Goal: Information Seeking & Learning: Compare options

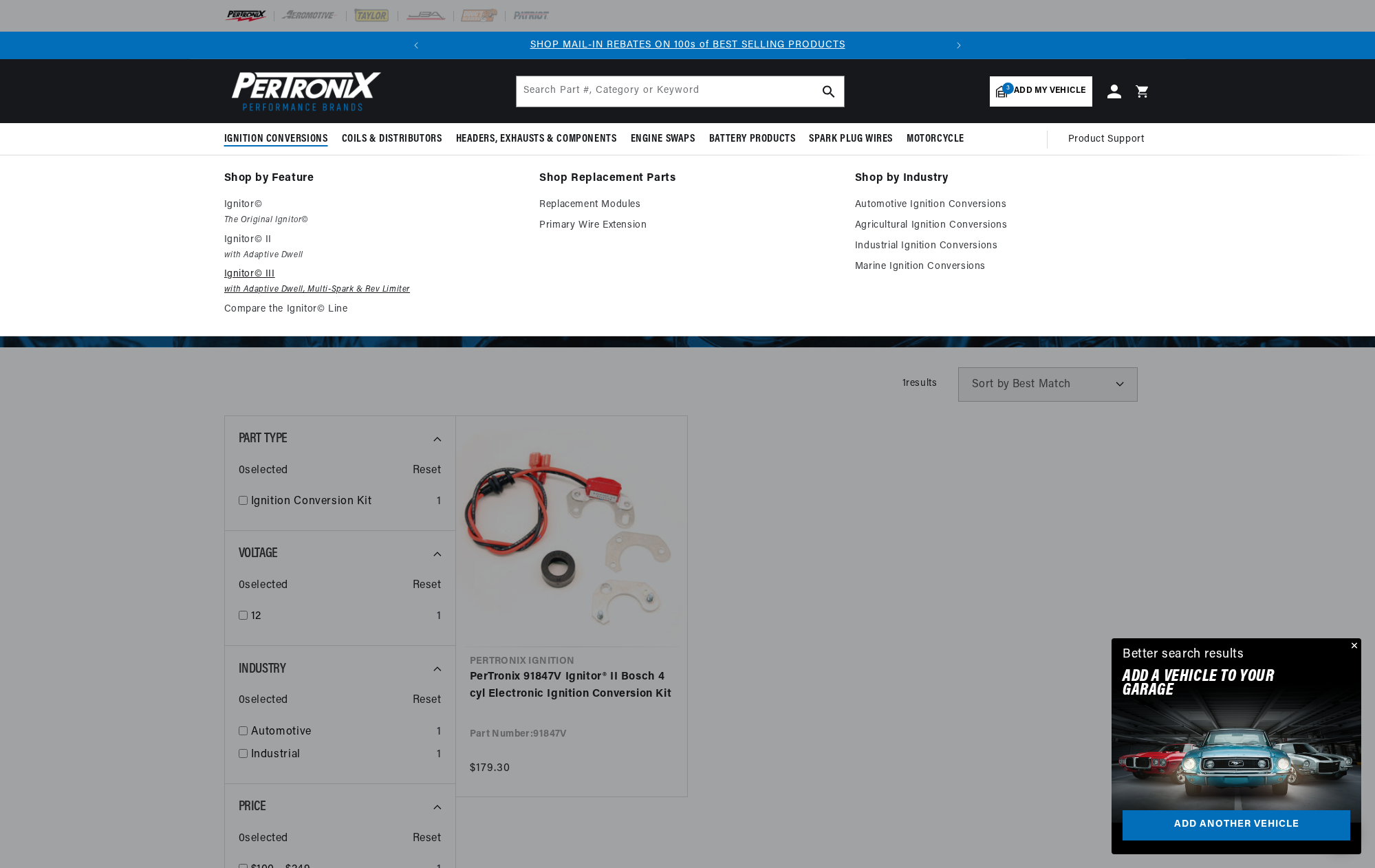
click at [273, 288] on em "with Adaptive Dwell, Multi-Spark & Rev Limiter" at bounding box center [373, 289] width 297 height 14
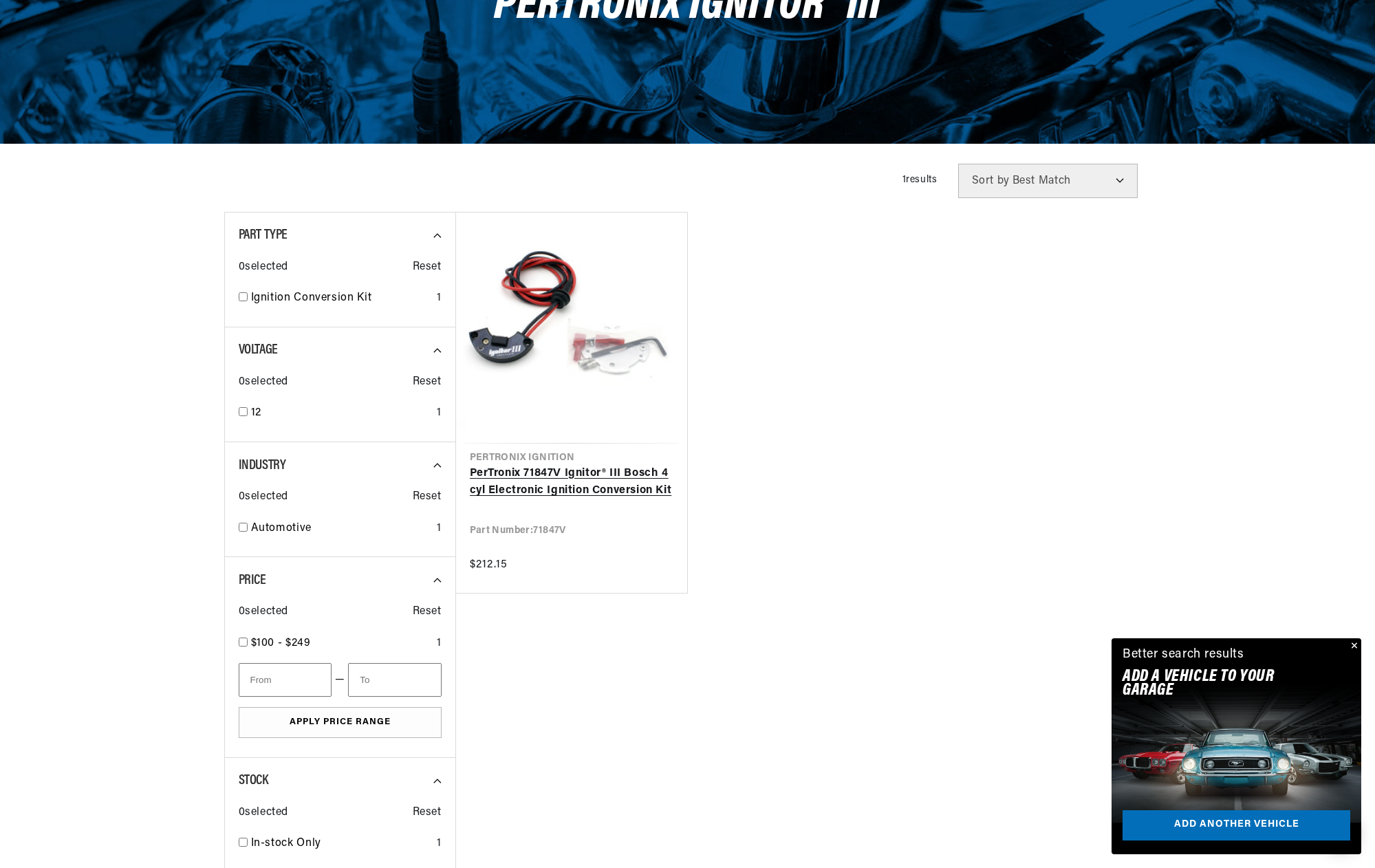
scroll to position [208, 0]
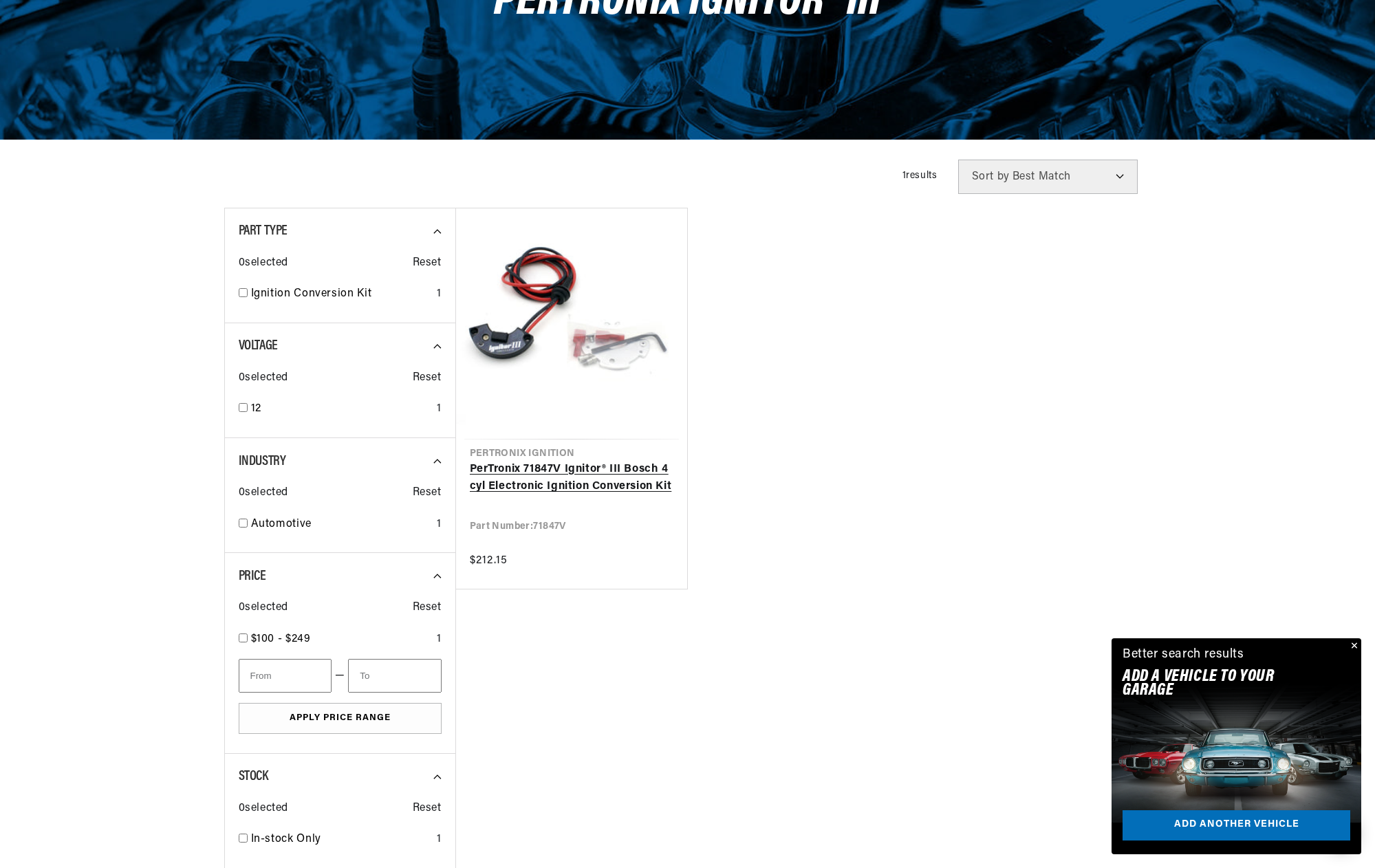
click at [557, 468] on link "PerTronix 71847V Ignitor® III Bosch 4 cyl Electronic Ignition Conversion Kit" at bounding box center [572, 478] width 203 height 35
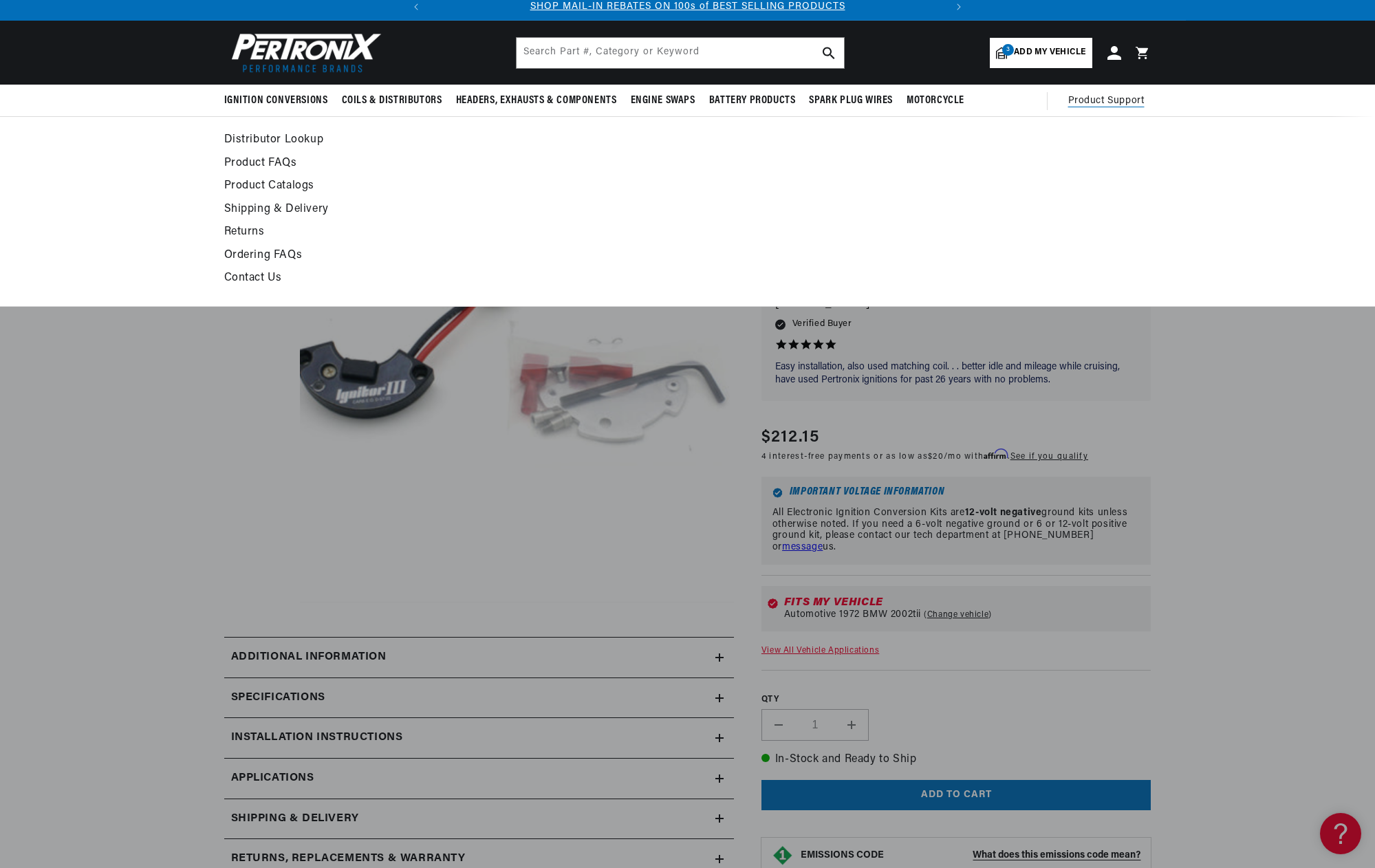
click at [1123, 183] on ul at bounding box center [1035, 212] width 232 height 162
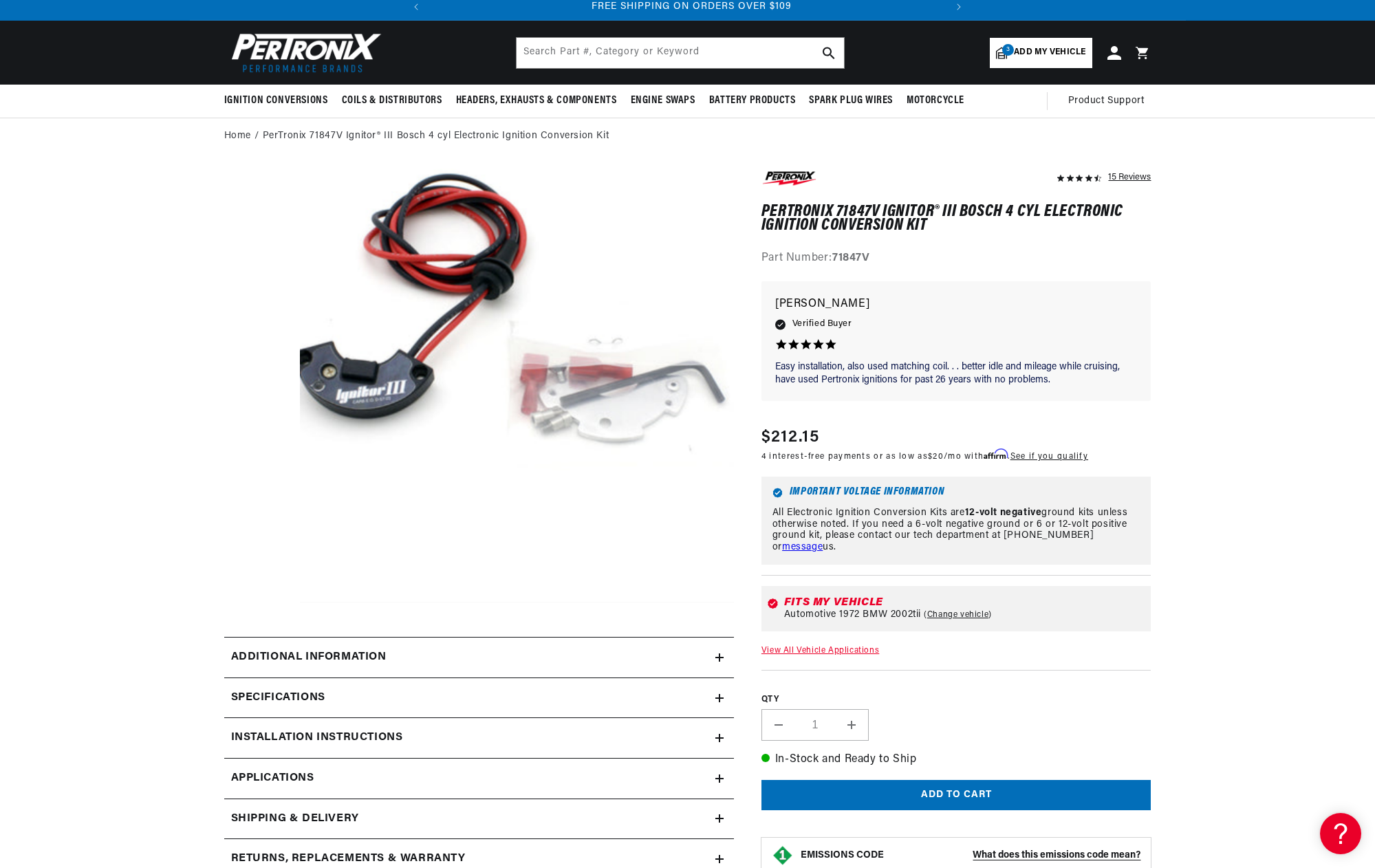
scroll to position [0, 514]
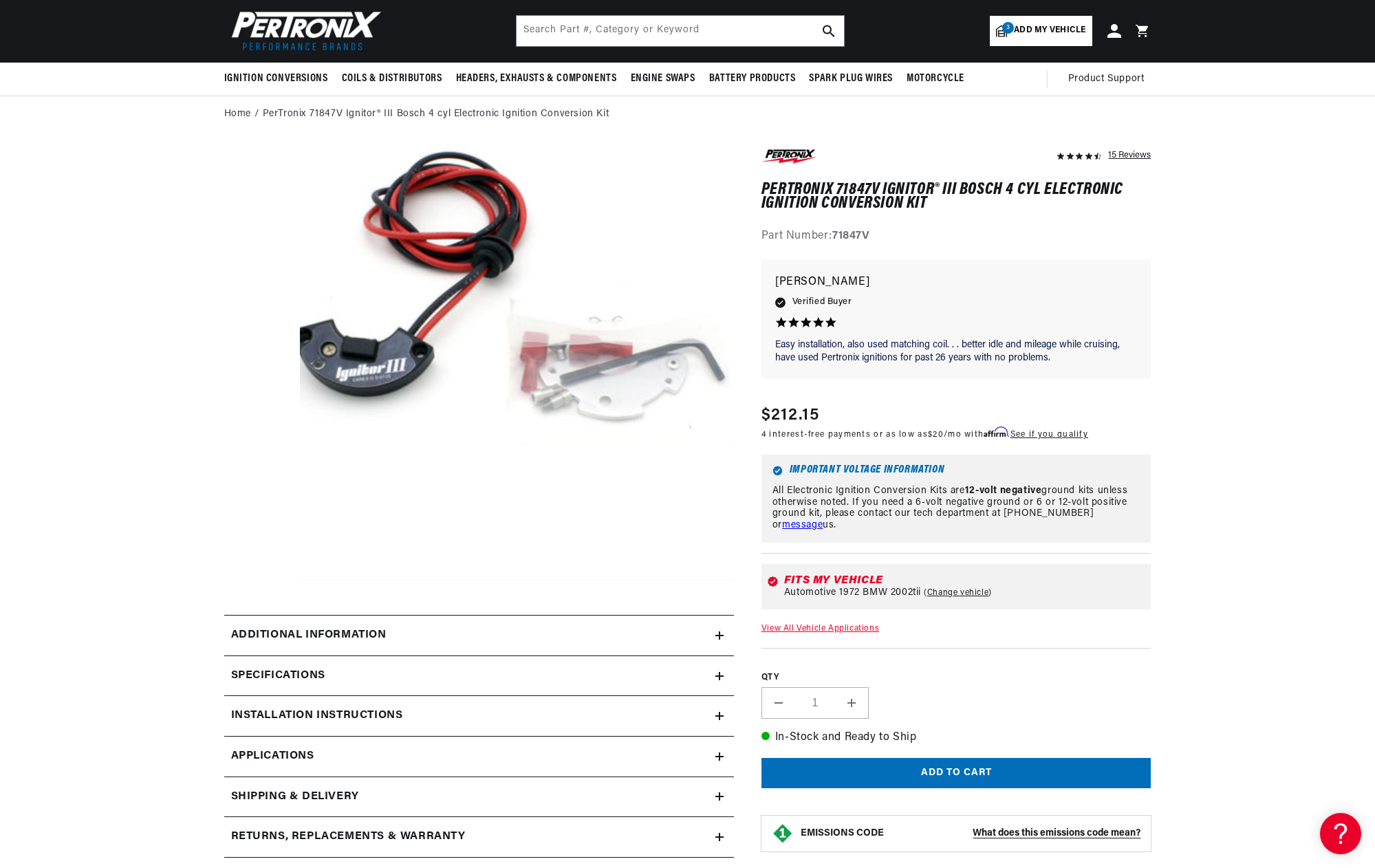
click at [623, 641] on div "Additional Information" at bounding box center [470, 635] width 491 height 18
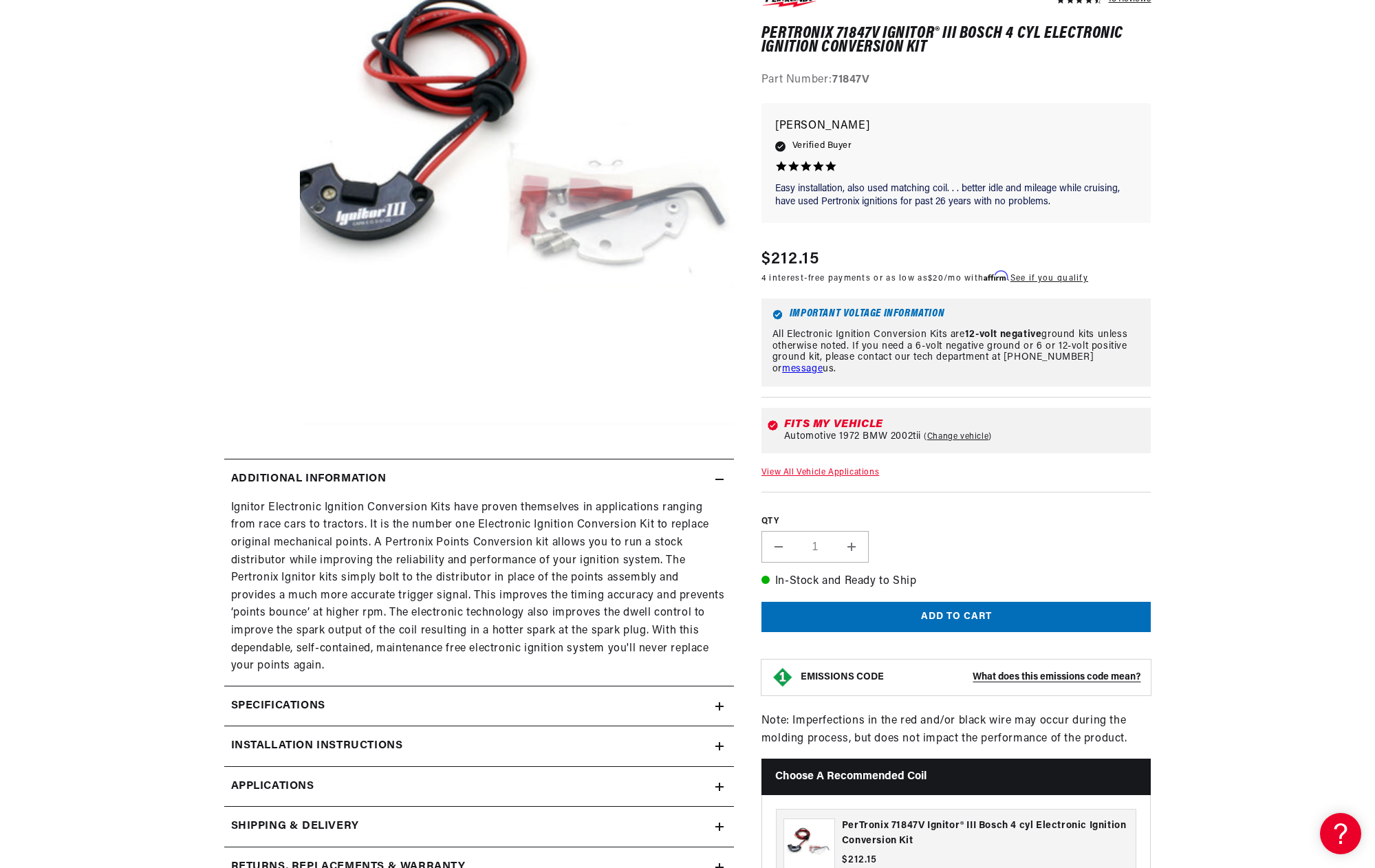
scroll to position [296, 0]
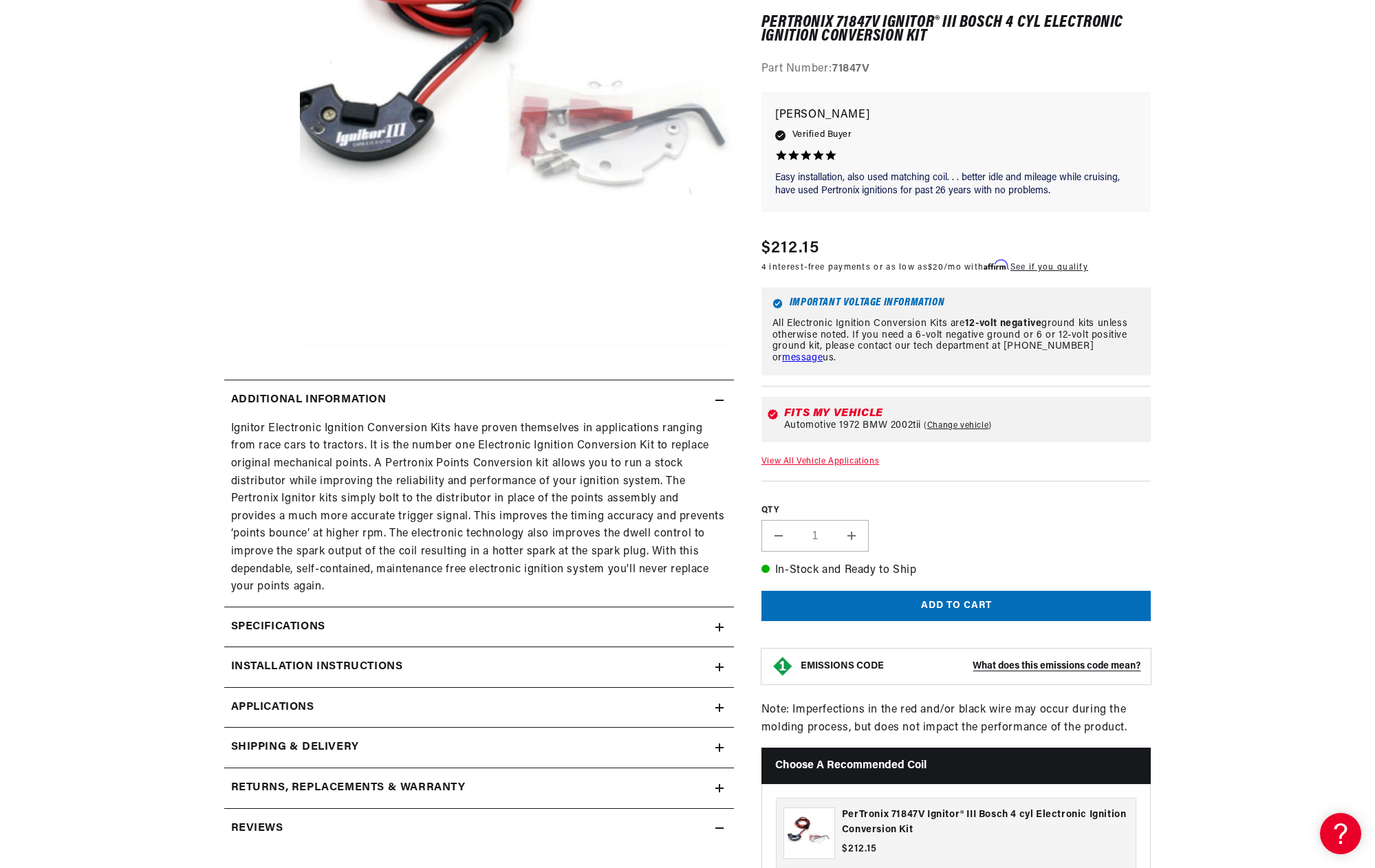
click at [608, 653] on summary "Installation instructions" at bounding box center [479, 666] width 510 height 40
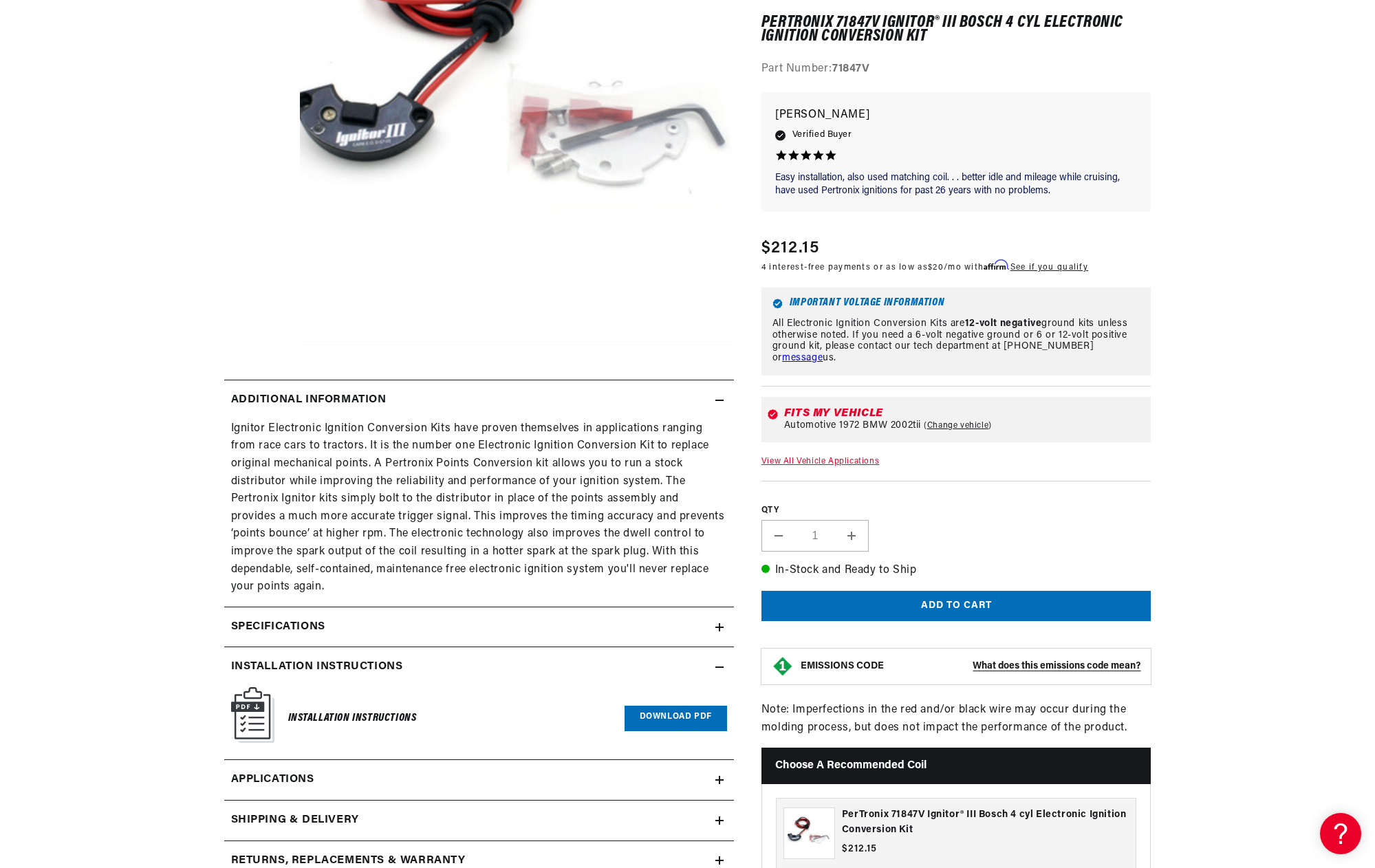
click at [584, 632] on div "Specifications" at bounding box center [470, 627] width 491 height 18
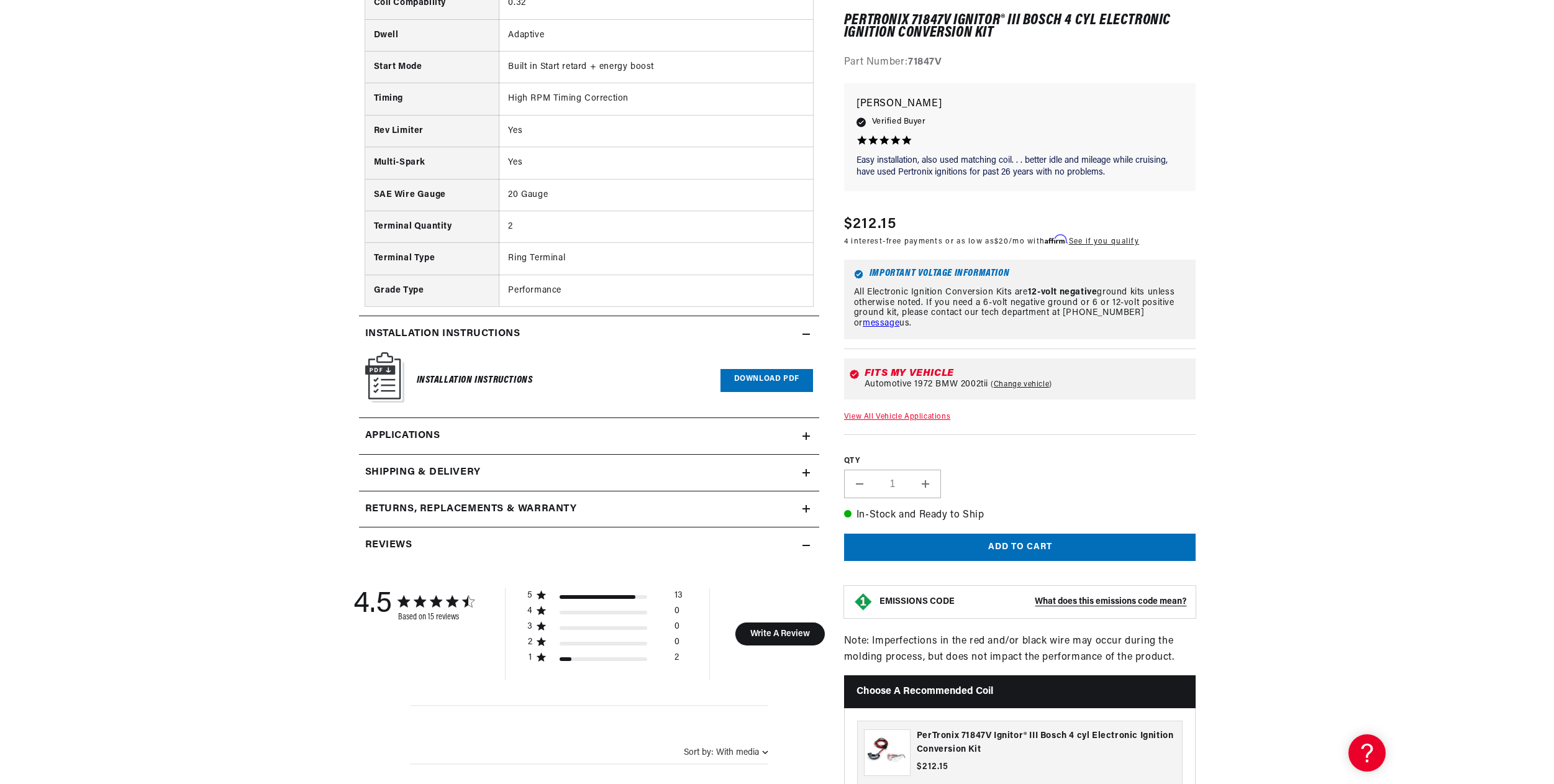
scroll to position [0, 0]
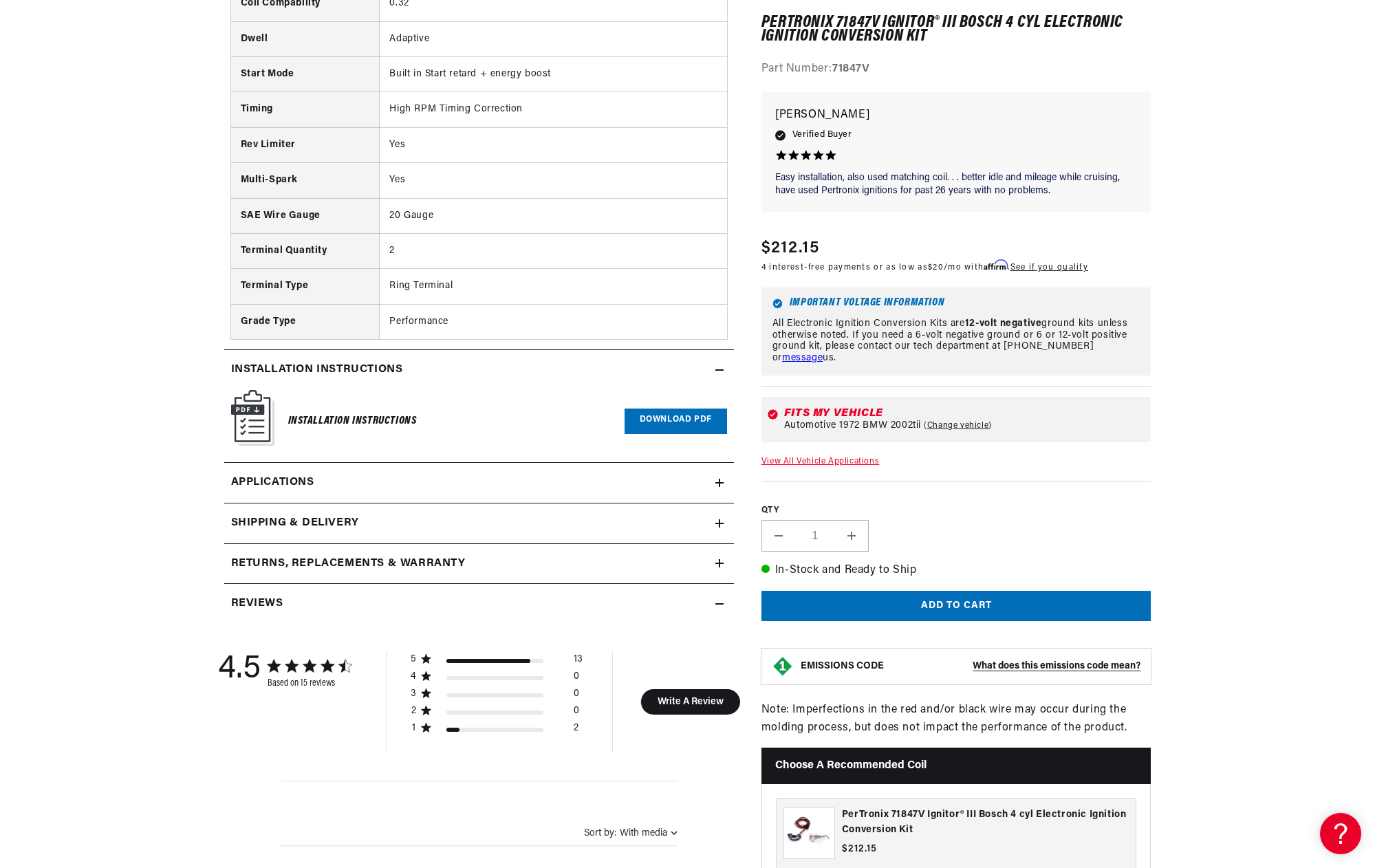
click at [657, 424] on link "Download PDF" at bounding box center [675, 422] width 102 height 26
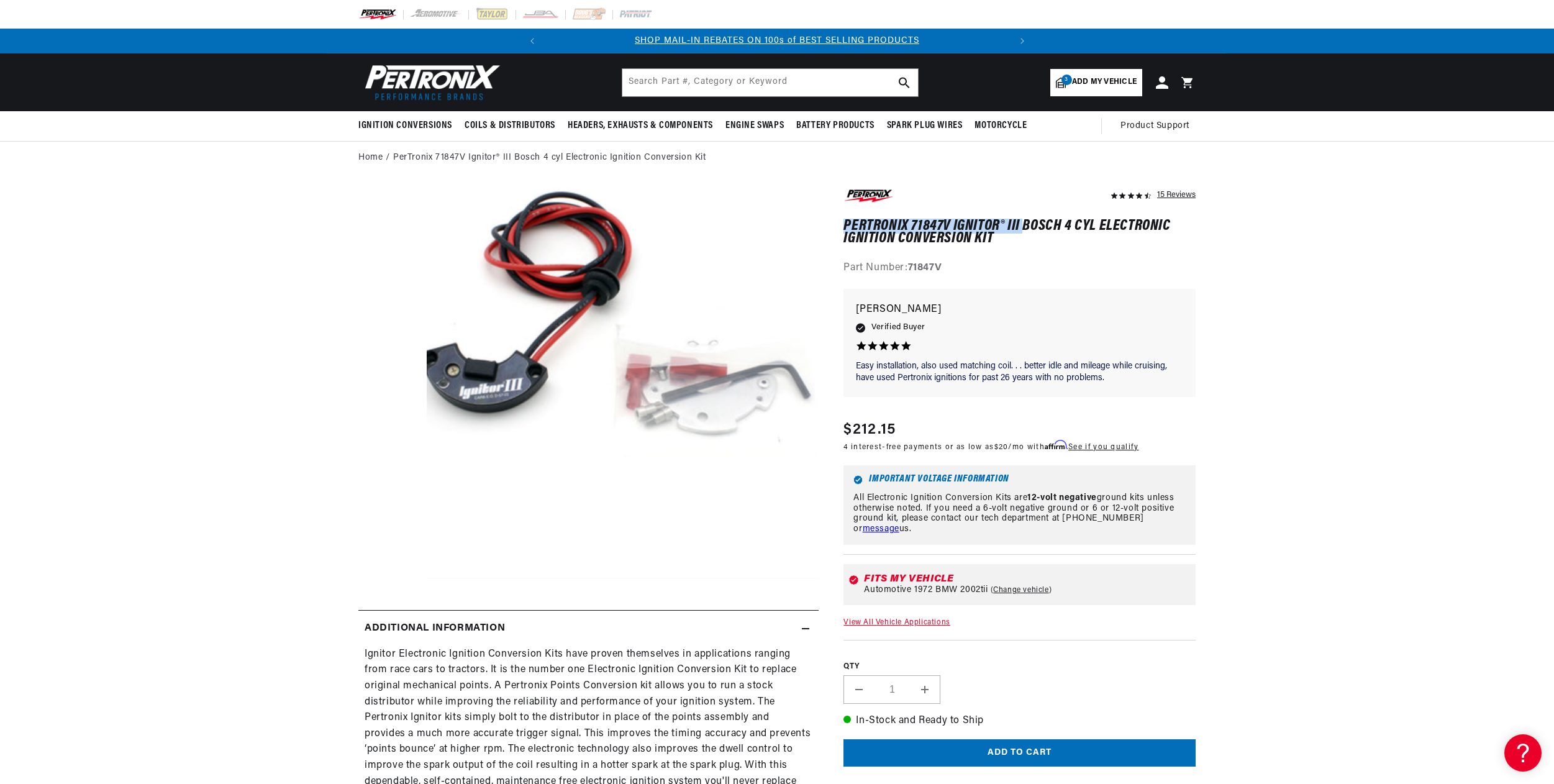
drag, startPoint x: 842, startPoint y: 218, endPoint x: 1023, endPoint y: 219, distance: 181.0
copy h1 "PerTronix 71847V Ignitor® III"
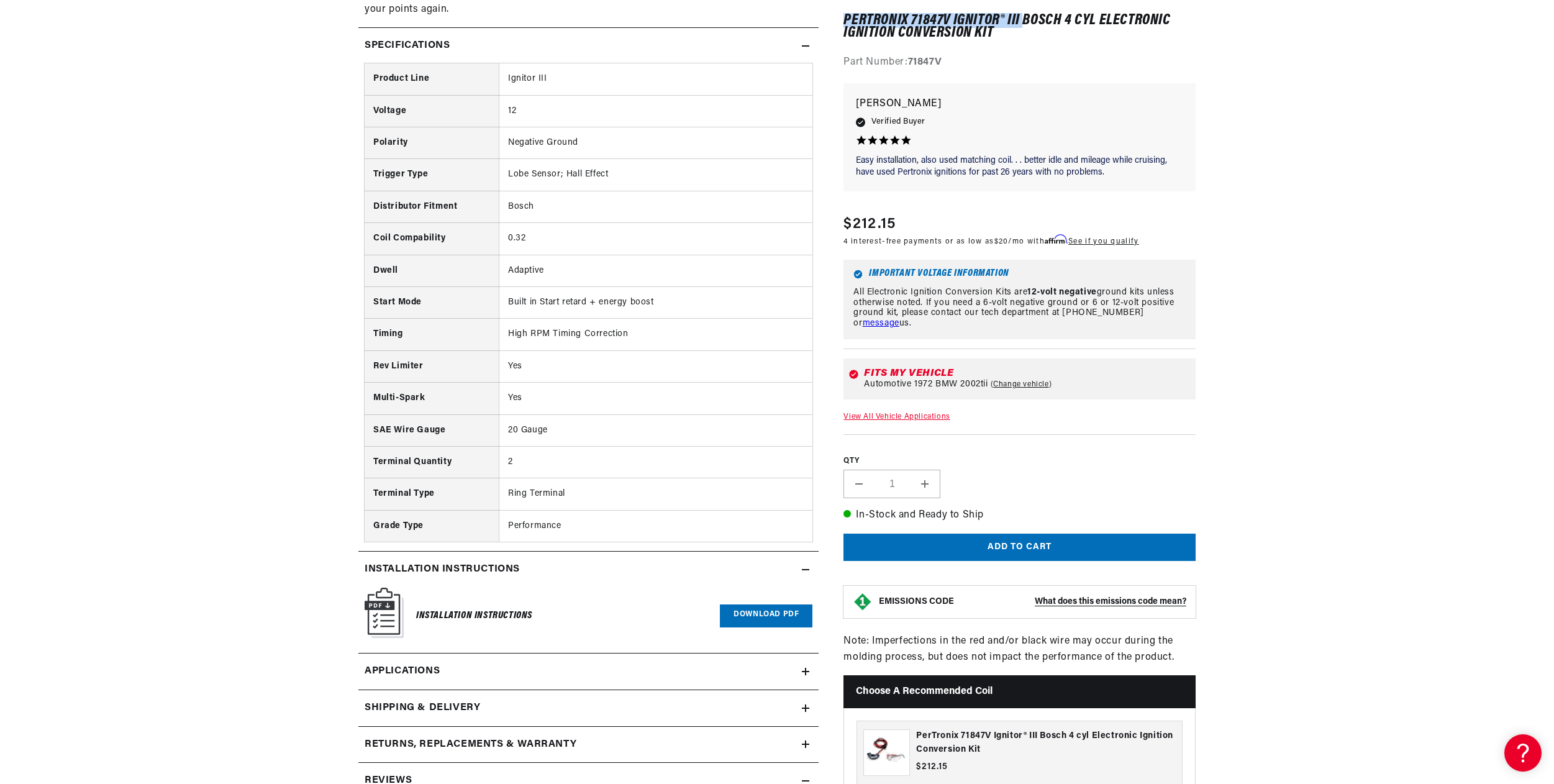
scroll to position [0, 464]
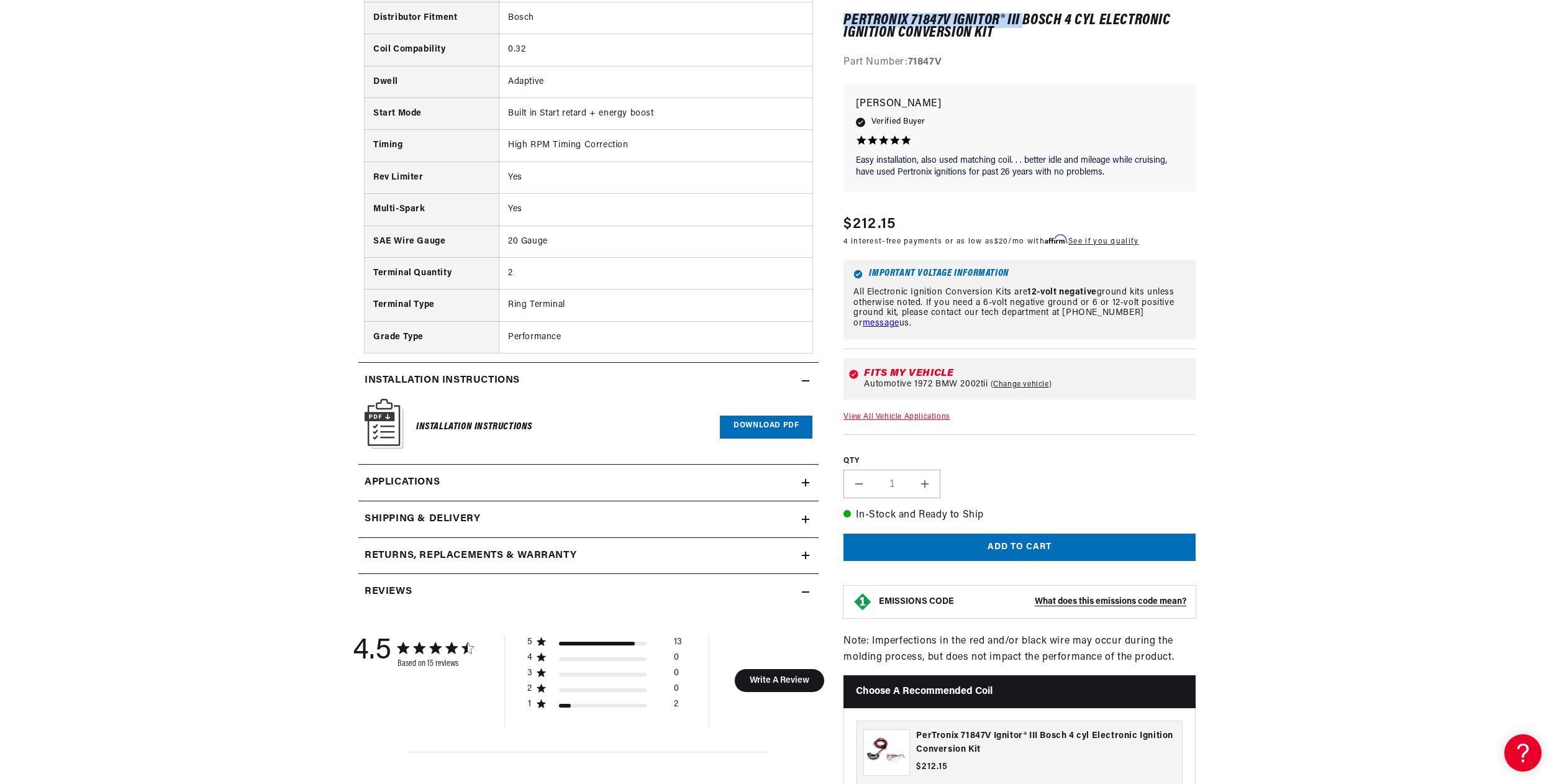
click at [713, 483] on link "Applications" at bounding box center [588, 483] width 460 height 37
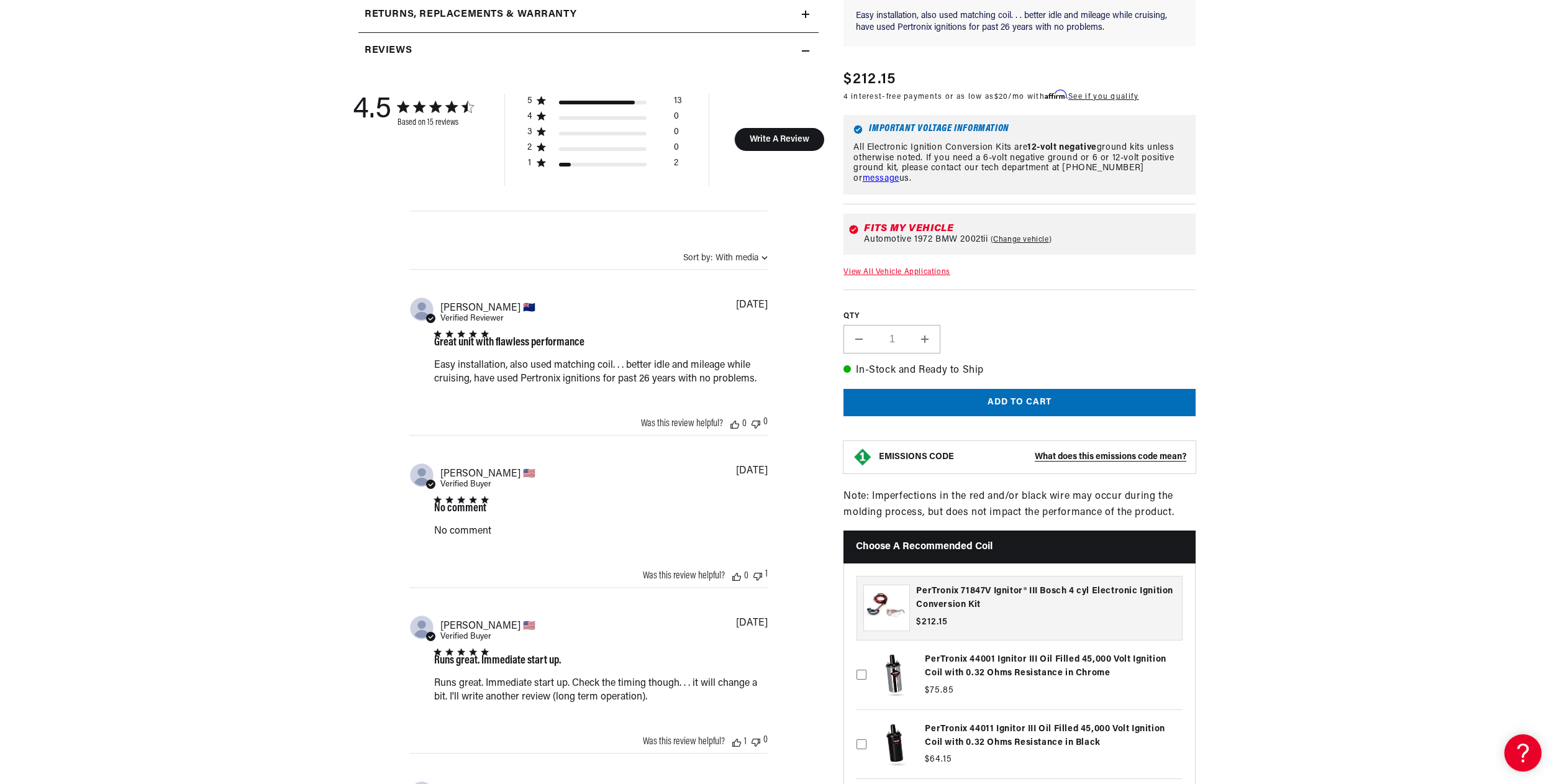
scroll to position [0, 464]
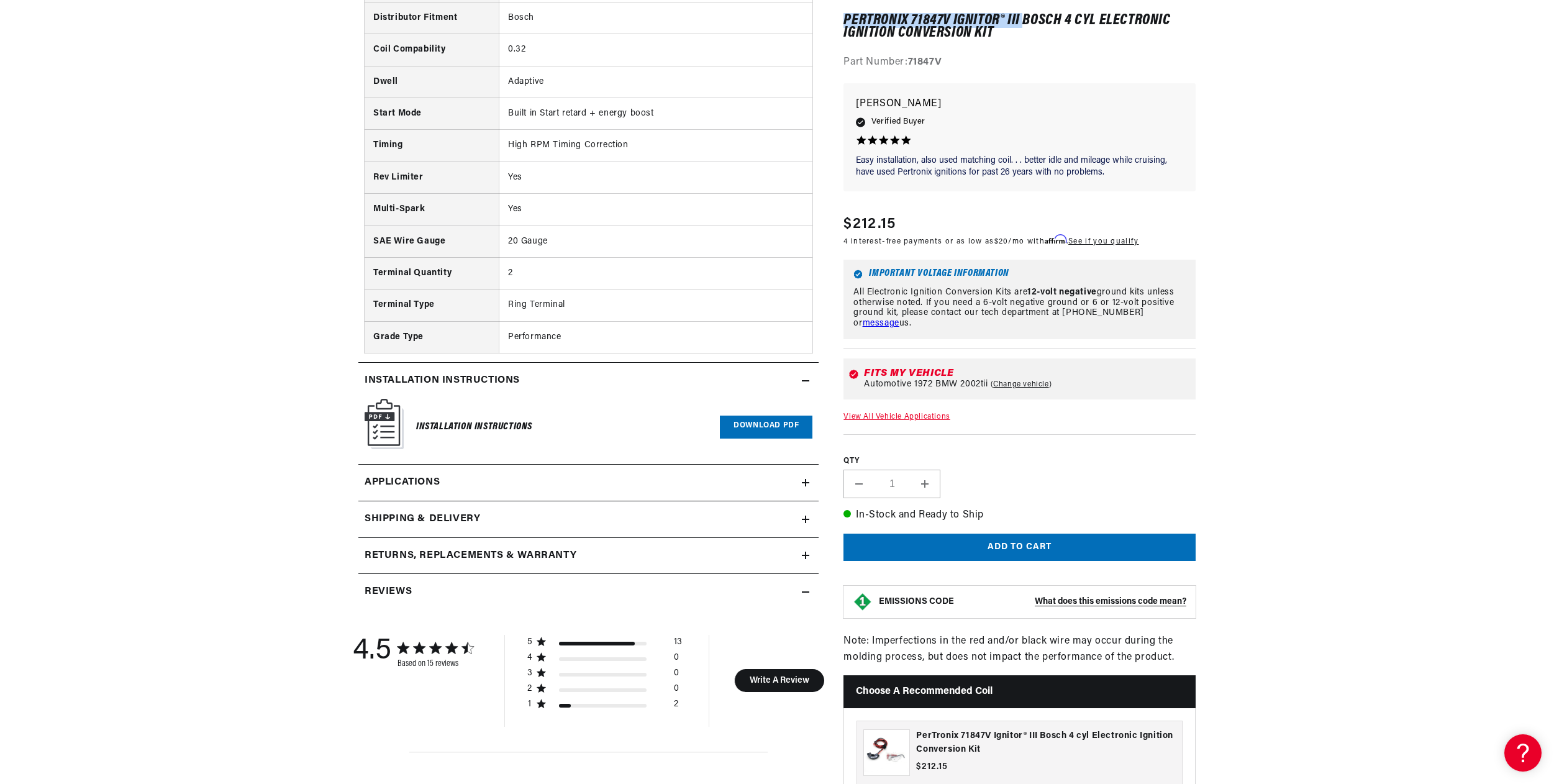
click at [588, 487] on link "Applications" at bounding box center [588, 483] width 460 height 37
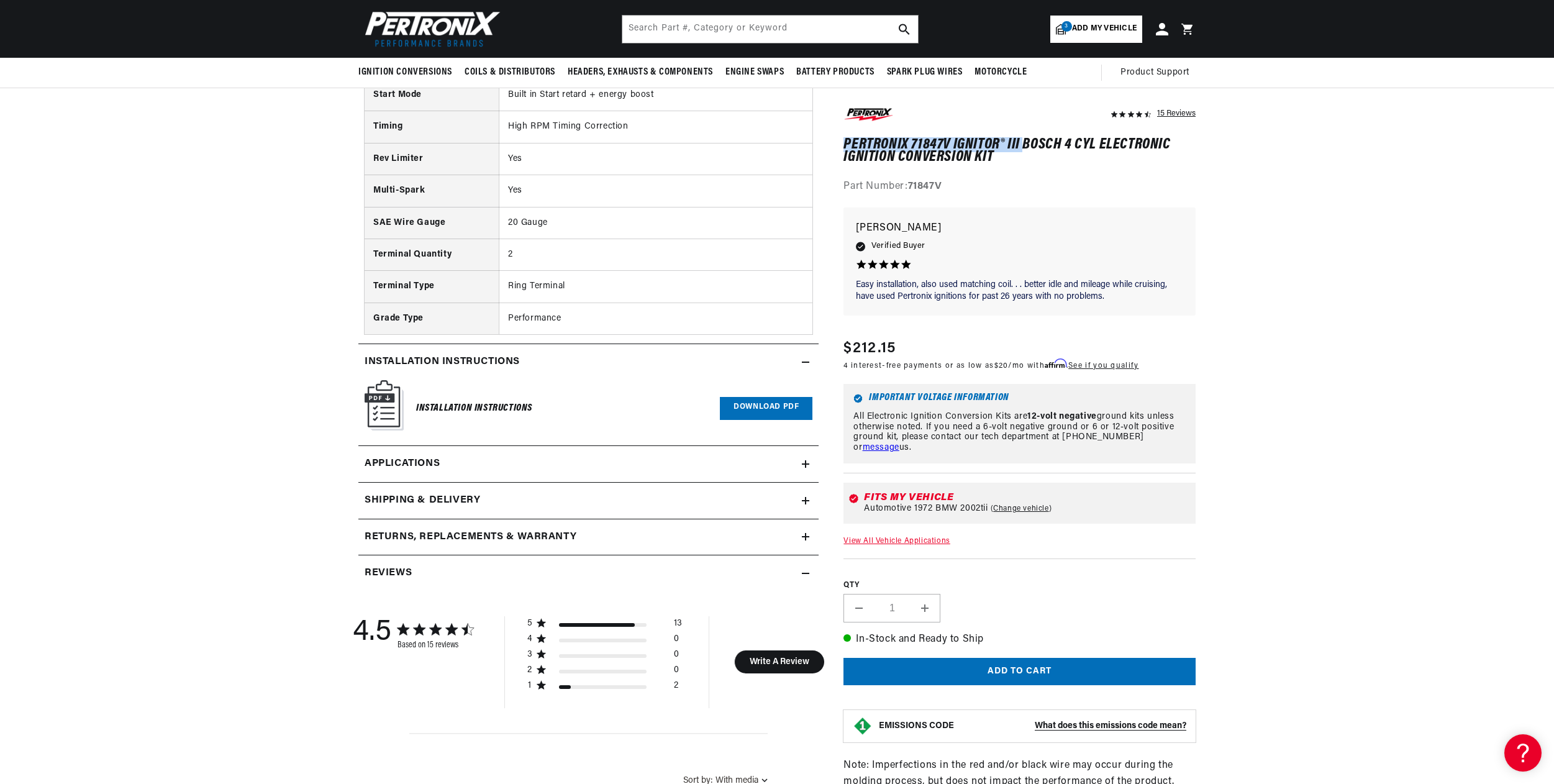
scroll to position [0, 394]
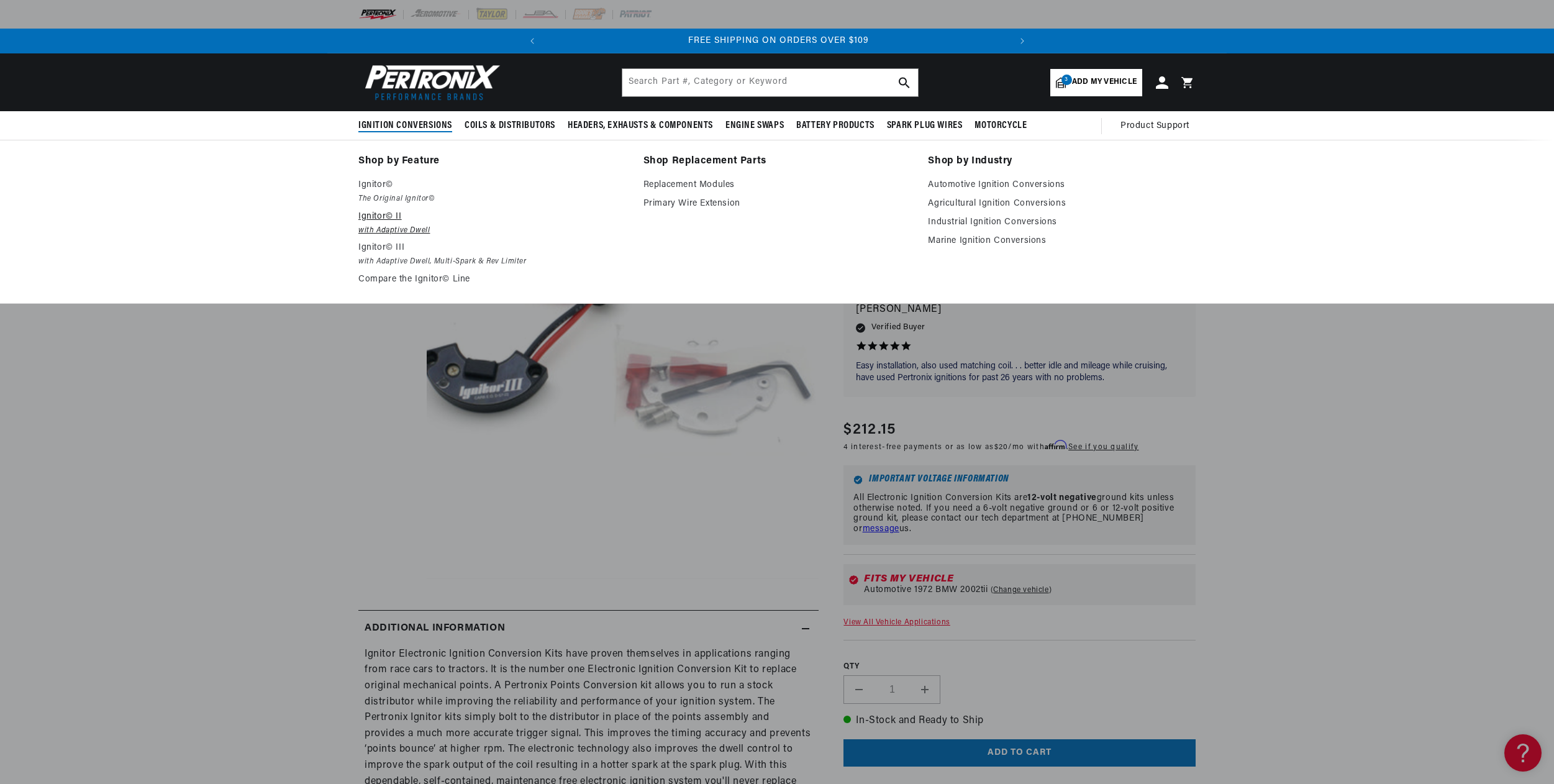
click at [414, 227] on em "with Adaptive Dwell" at bounding box center [492, 231] width 268 height 13
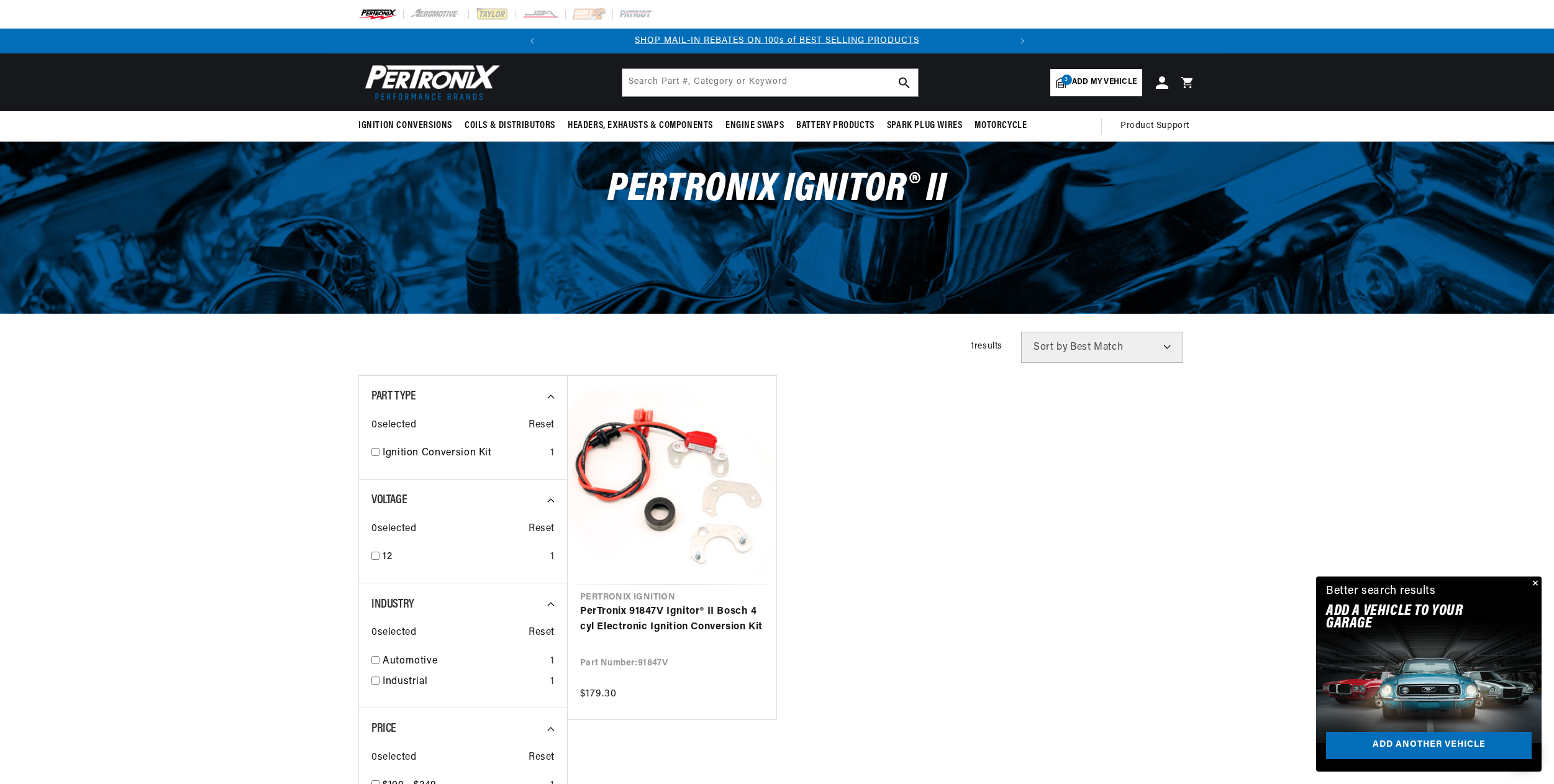
click at [1534, 583] on button "Close" at bounding box center [1534, 584] width 15 height 15
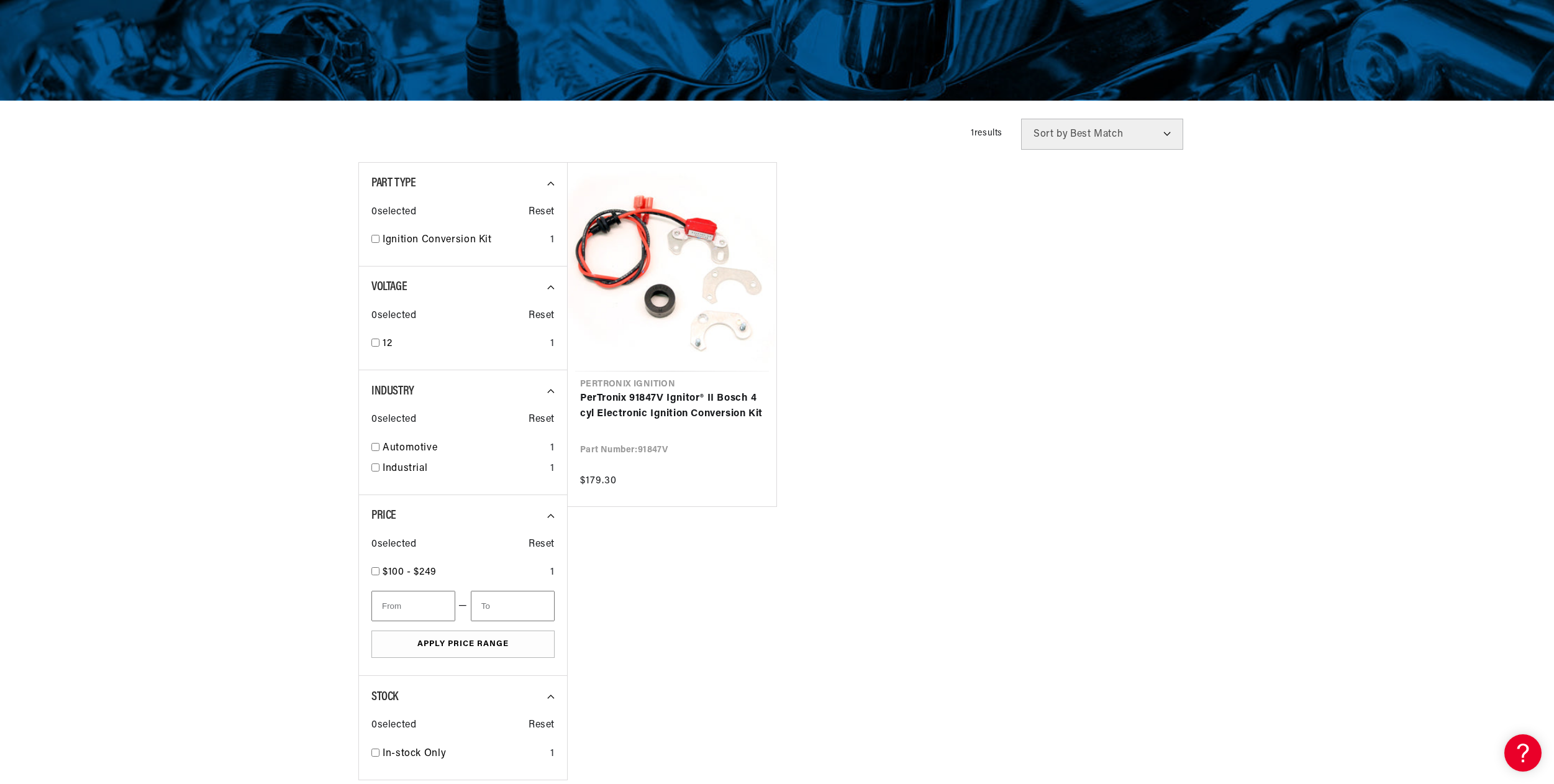
scroll to position [343, 0]
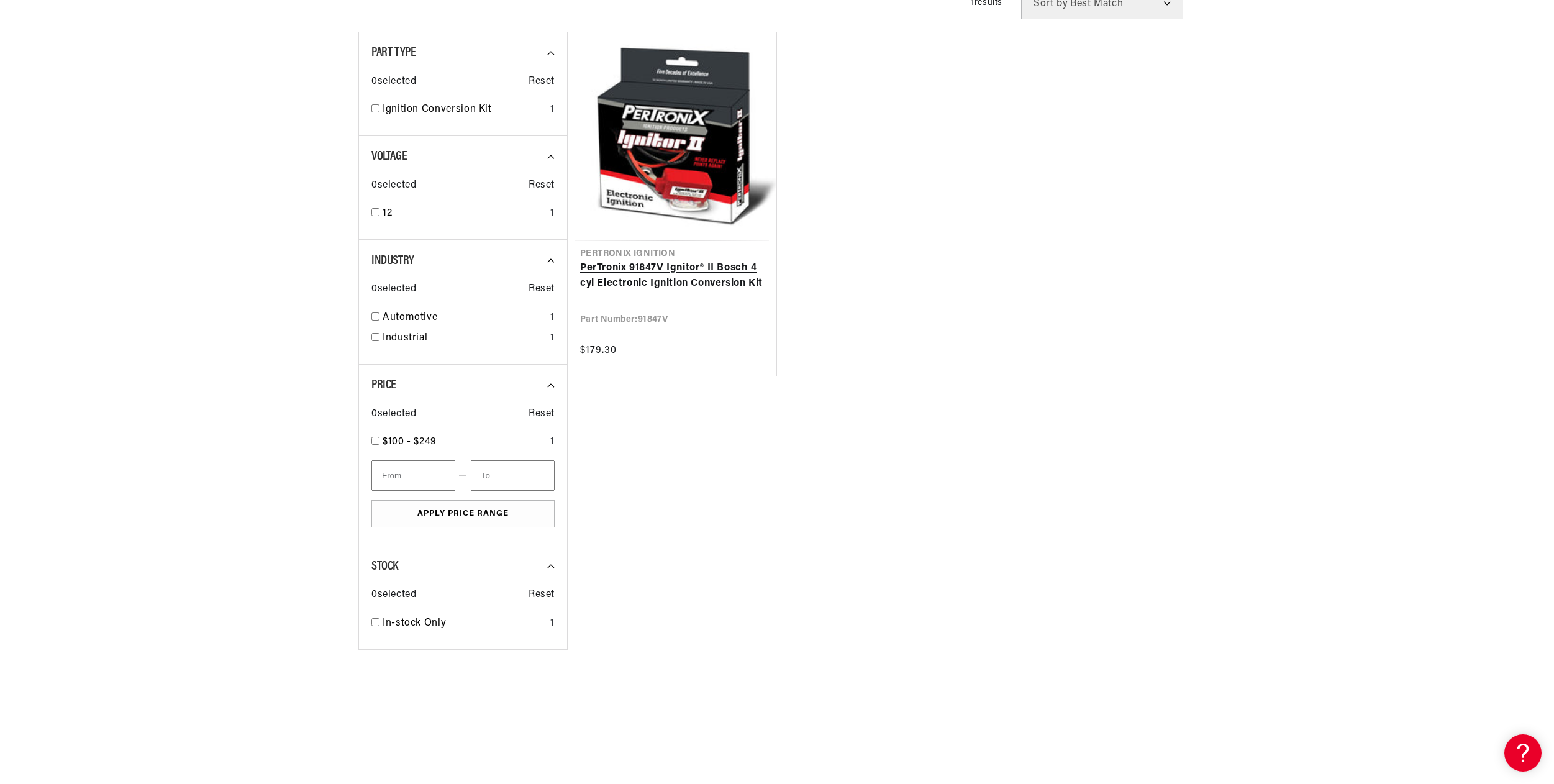
click at [670, 281] on link "PerTronix 91847V Ignitor® II Bosch 4 cyl Electronic Ignition Conversion Kit" at bounding box center [672, 276] width 184 height 32
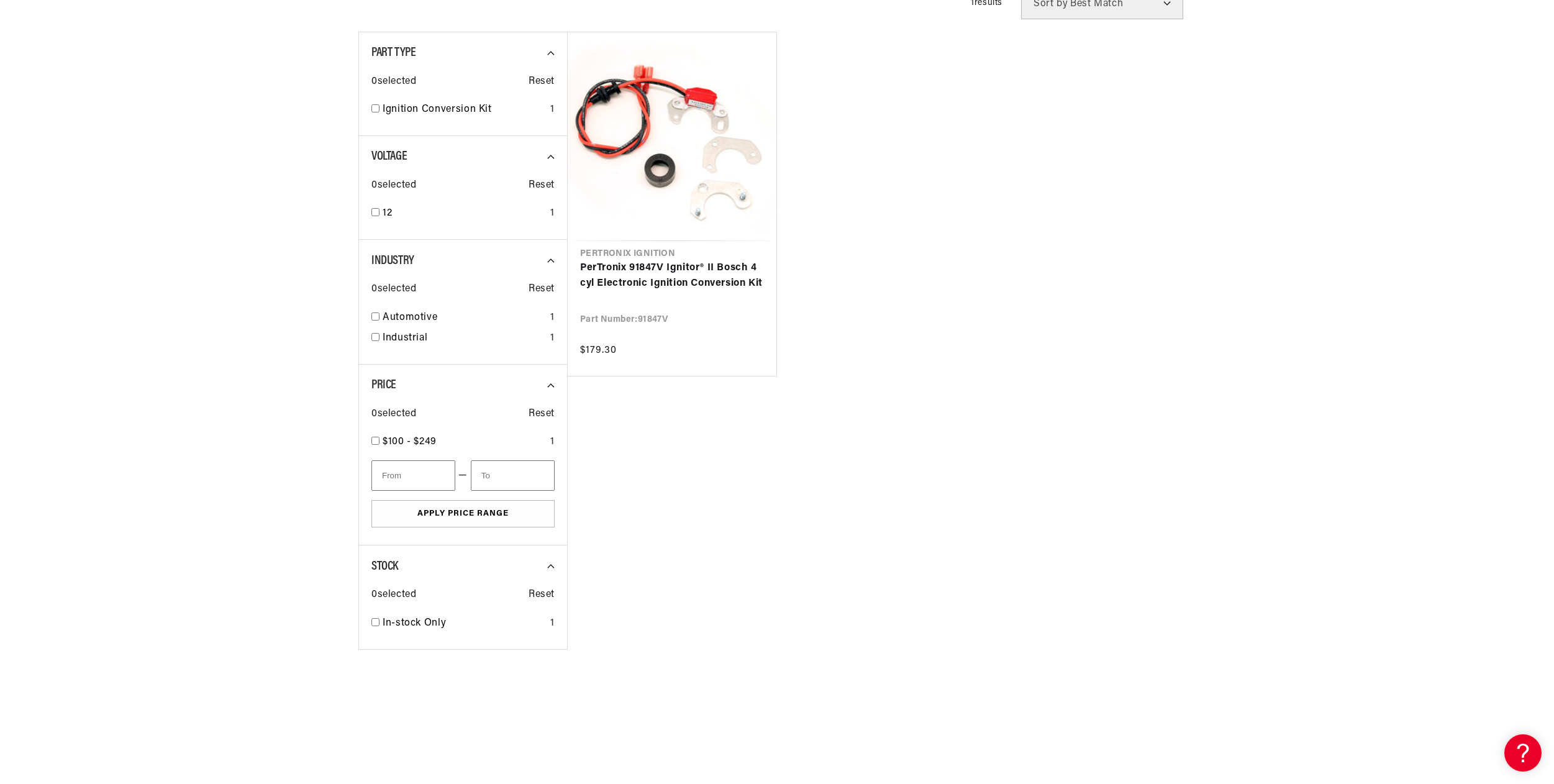
scroll to position [0, 0]
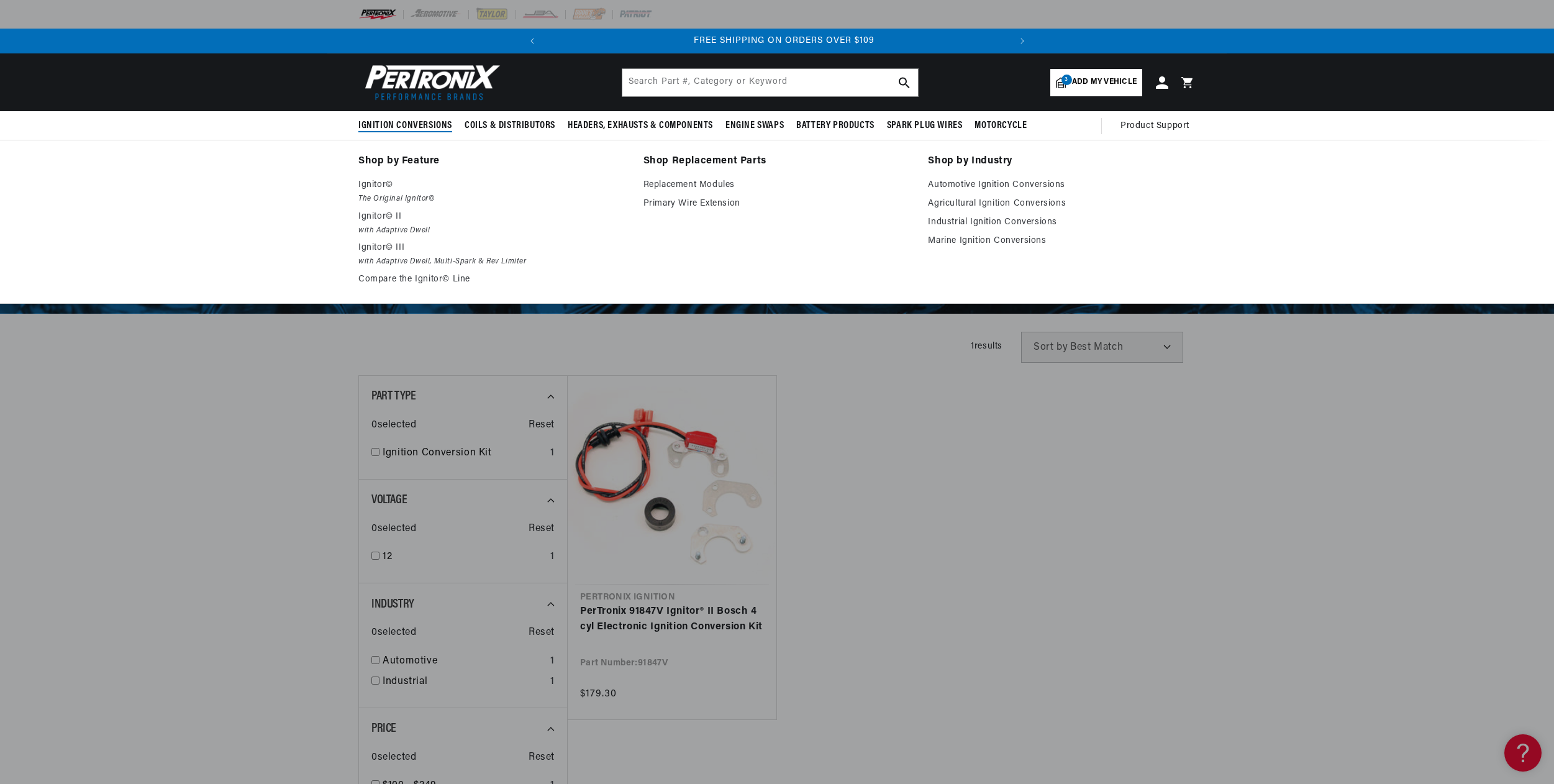
click at [417, 124] on span "Ignition Conversions" at bounding box center [405, 125] width 94 height 13
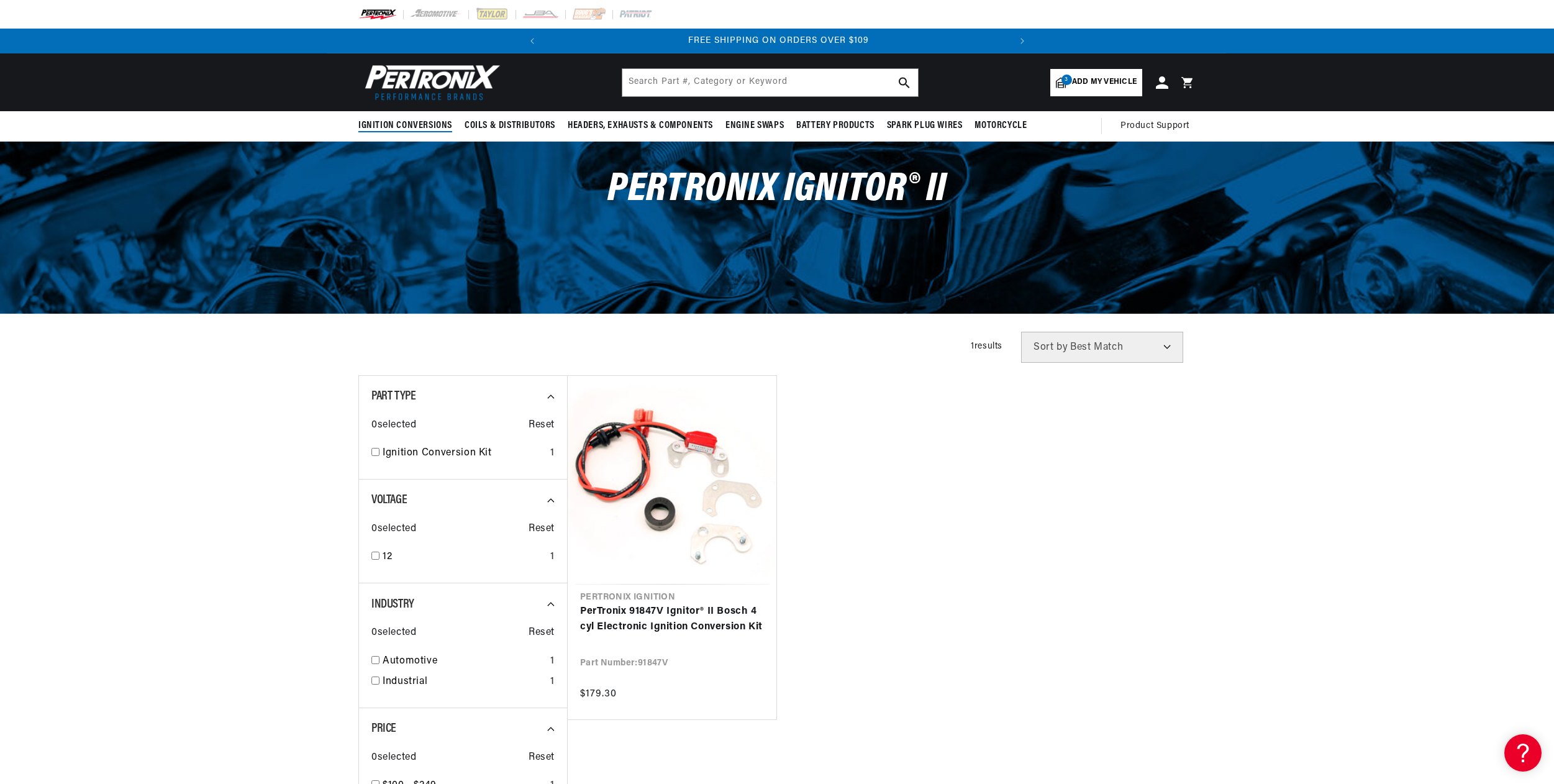
click at [416, 125] on span "Ignition Conversions" at bounding box center [405, 125] width 94 height 13
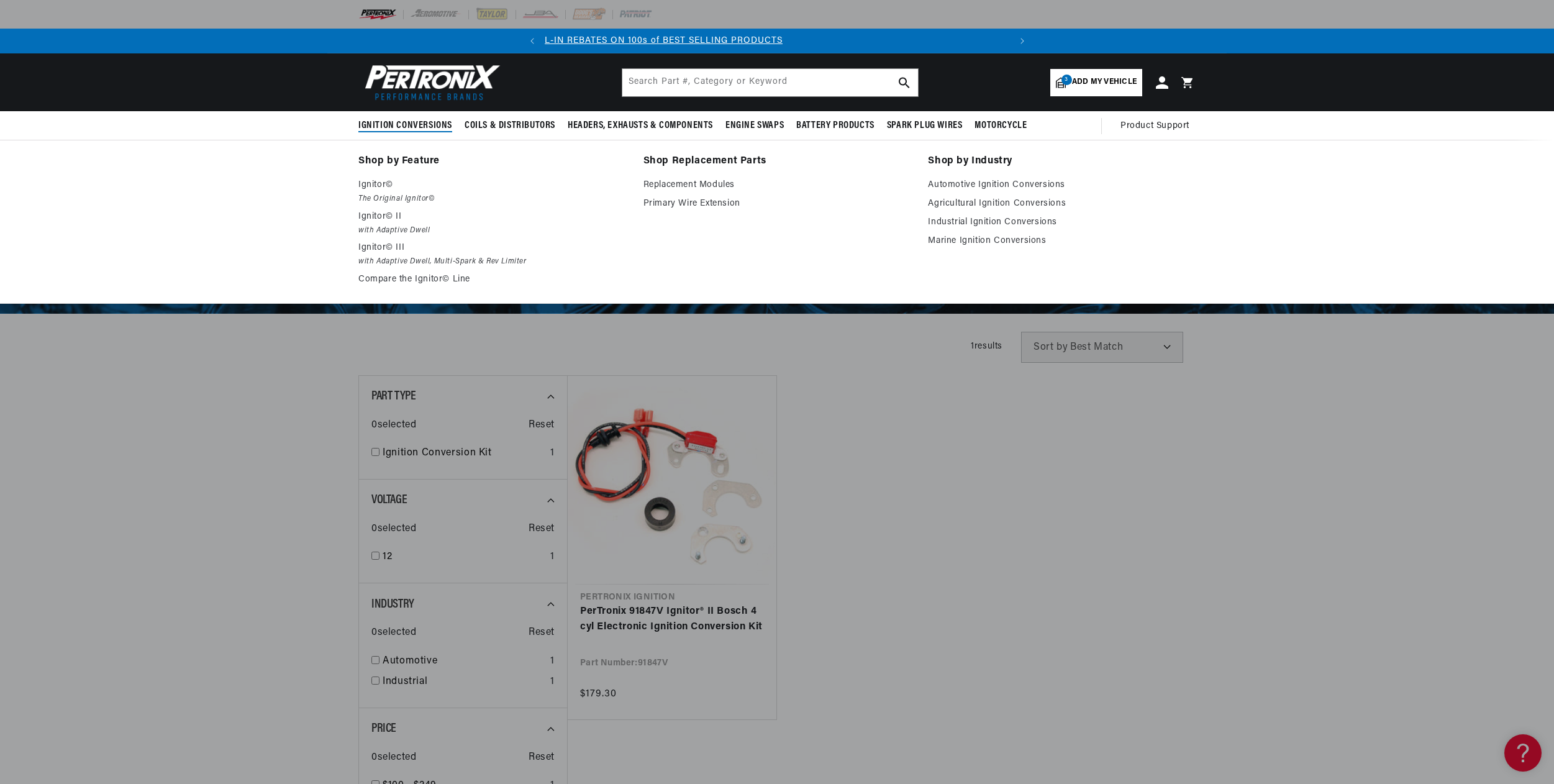
scroll to position [0, 22]
click at [402, 125] on span "Ignition Conversions" at bounding box center [405, 125] width 94 height 13
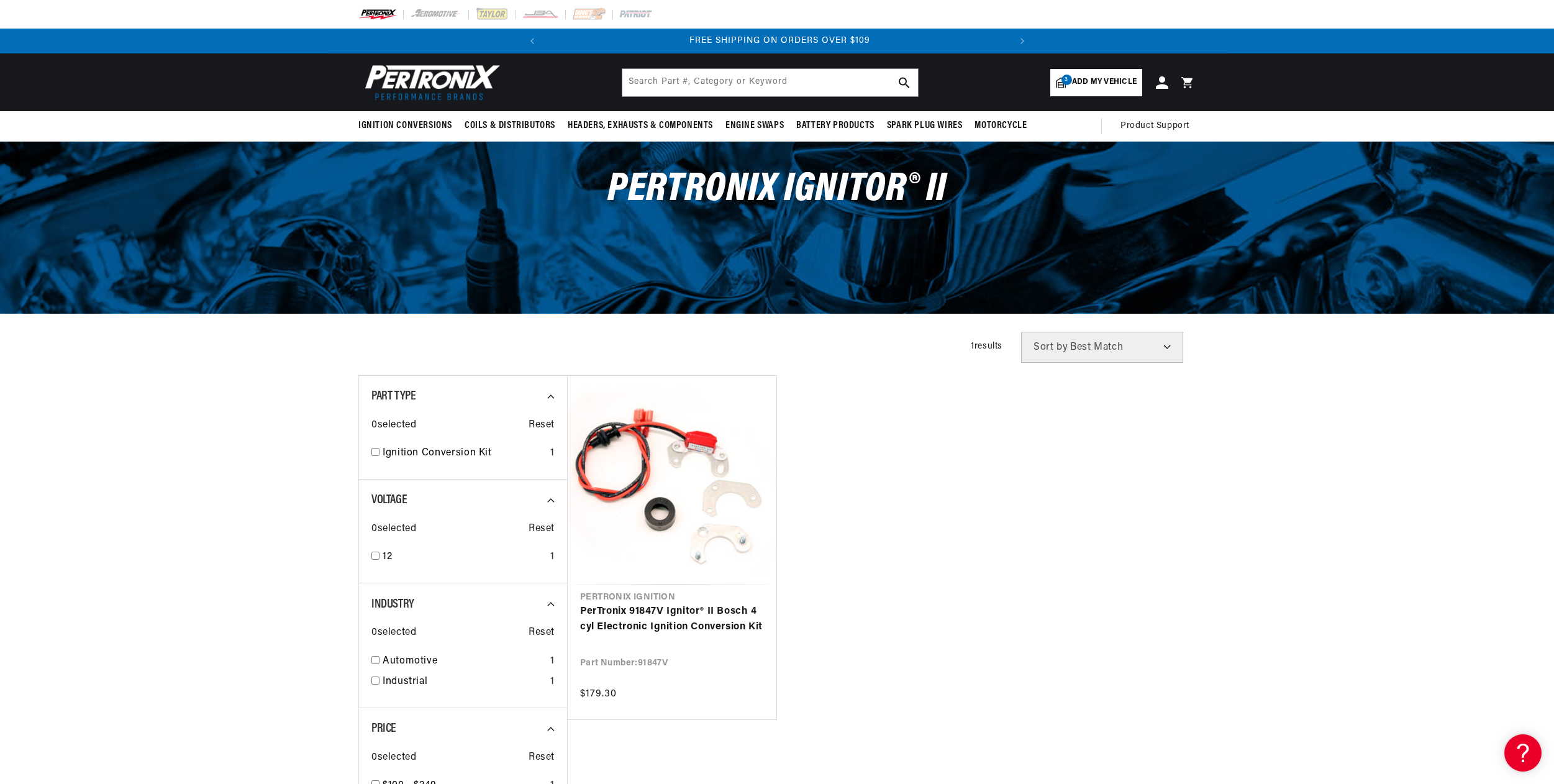
scroll to position [0, 464]
click at [441, 75] on img at bounding box center [430, 82] width 143 height 43
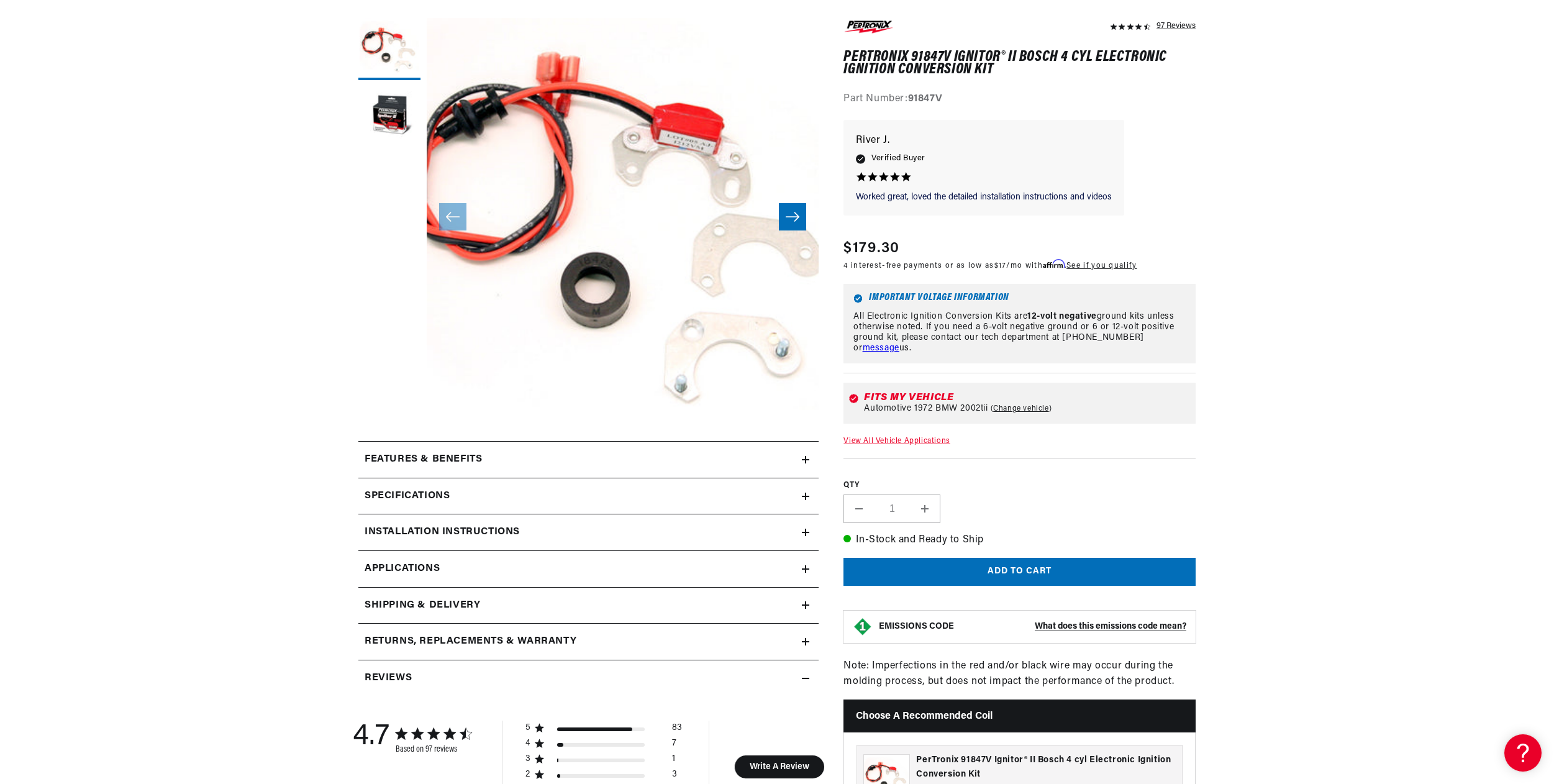
scroll to position [171, 0]
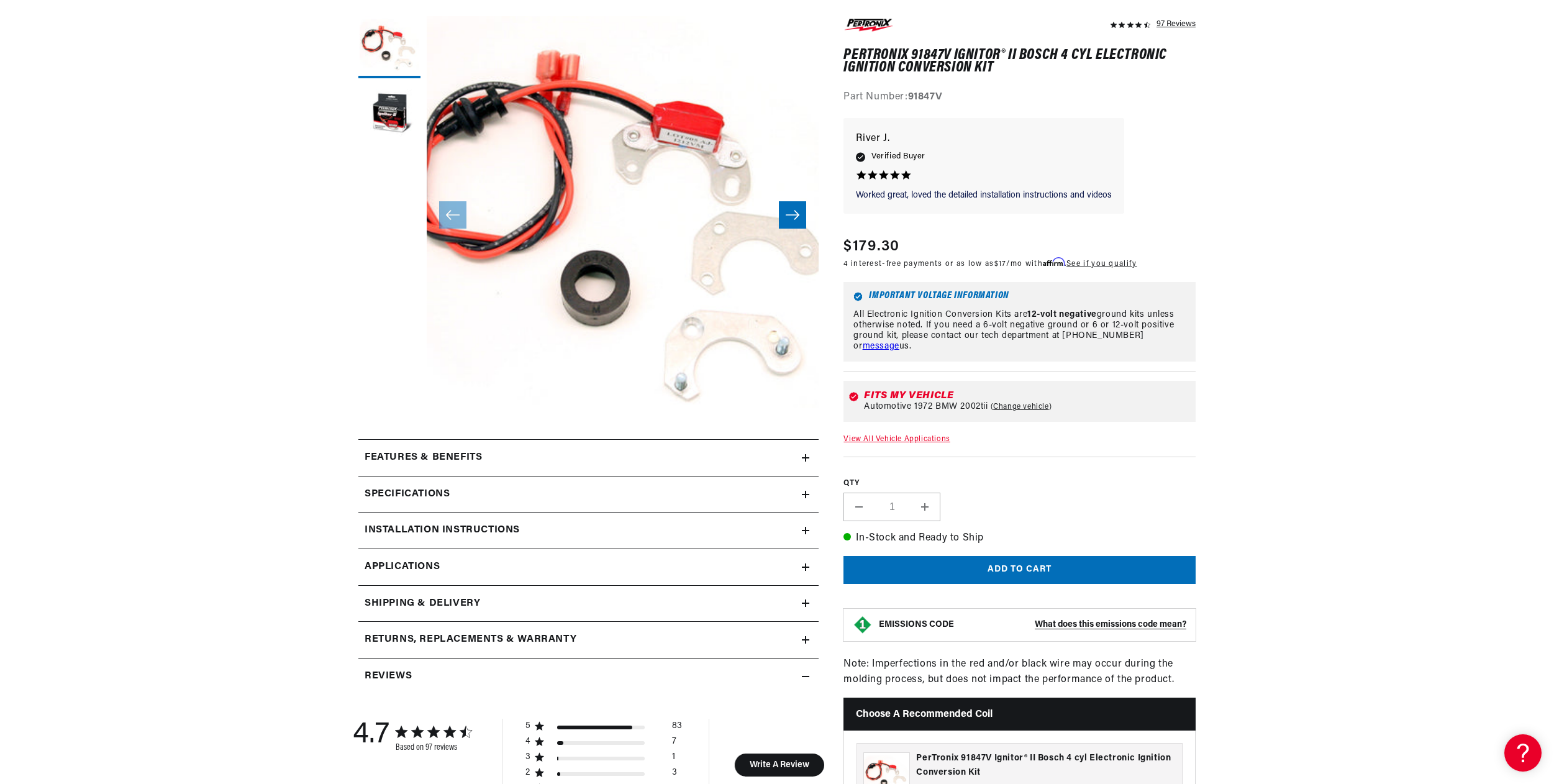
click at [792, 456] on div "Features & Benefits" at bounding box center [580, 458] width 443 height 16
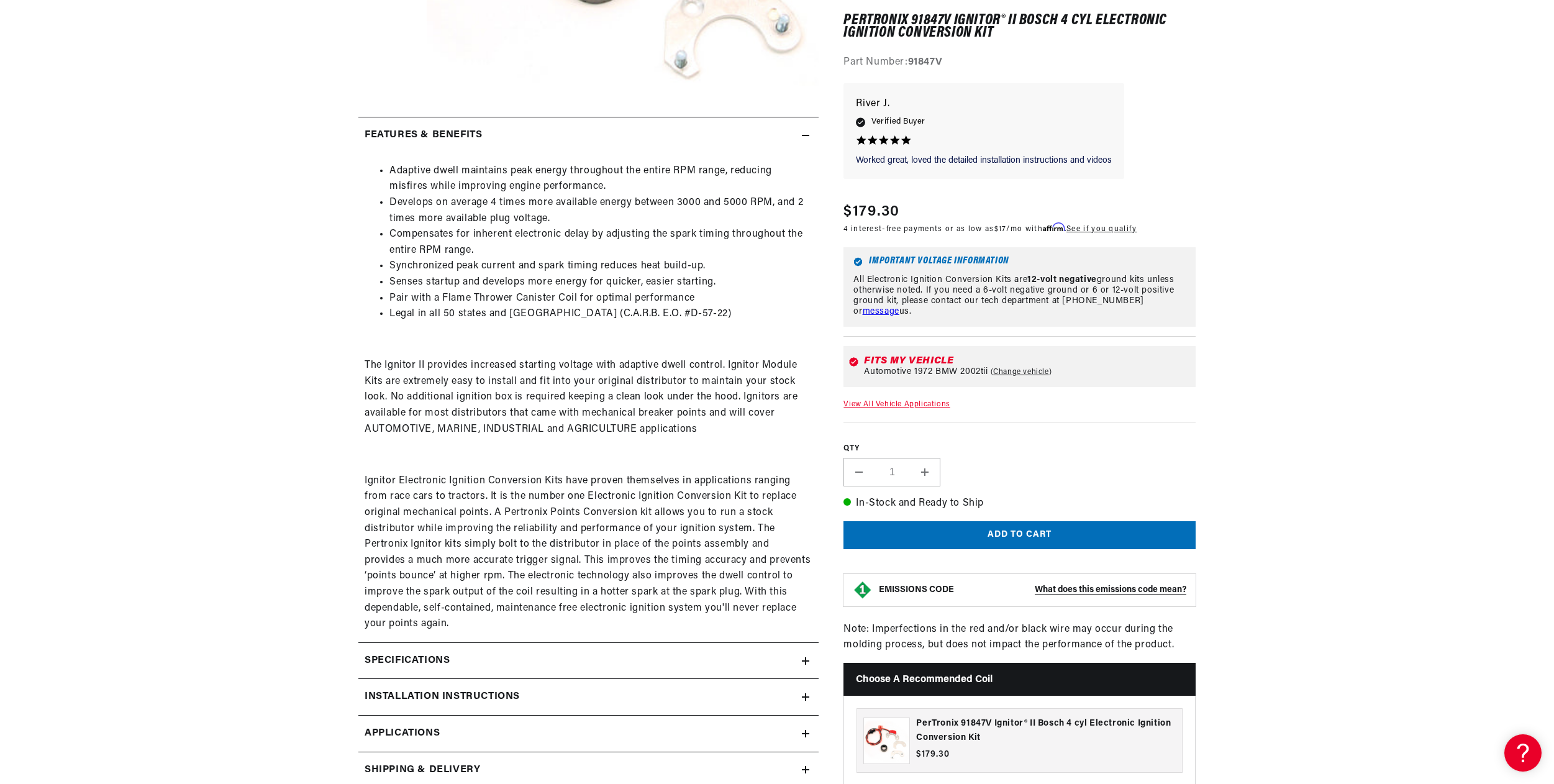
scroll to position [496, 0]
click at [567, 658] on div "Specifications" at bounding box center [580, 658] width 443 height 16
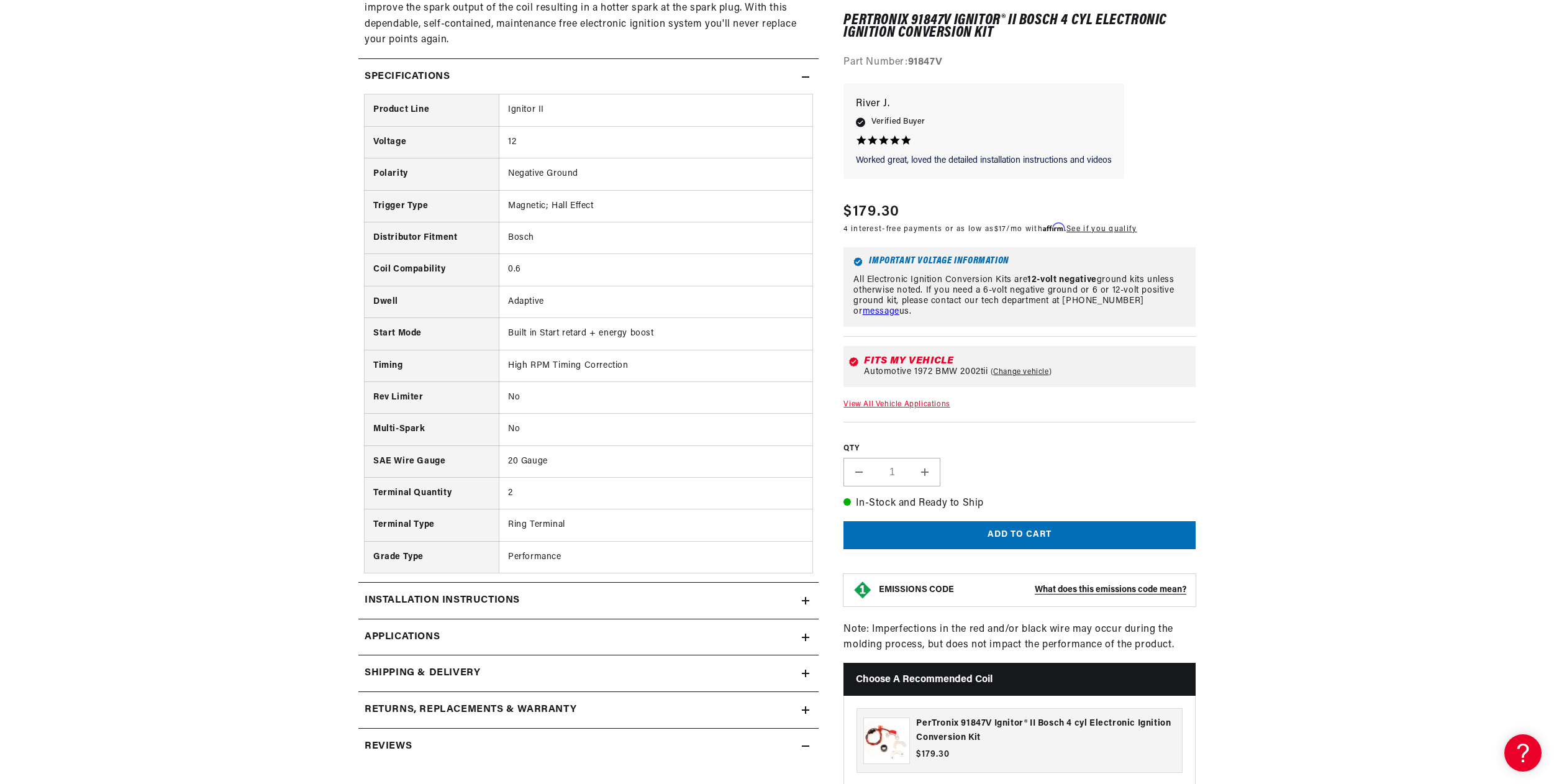
scroll to position [0, 464]
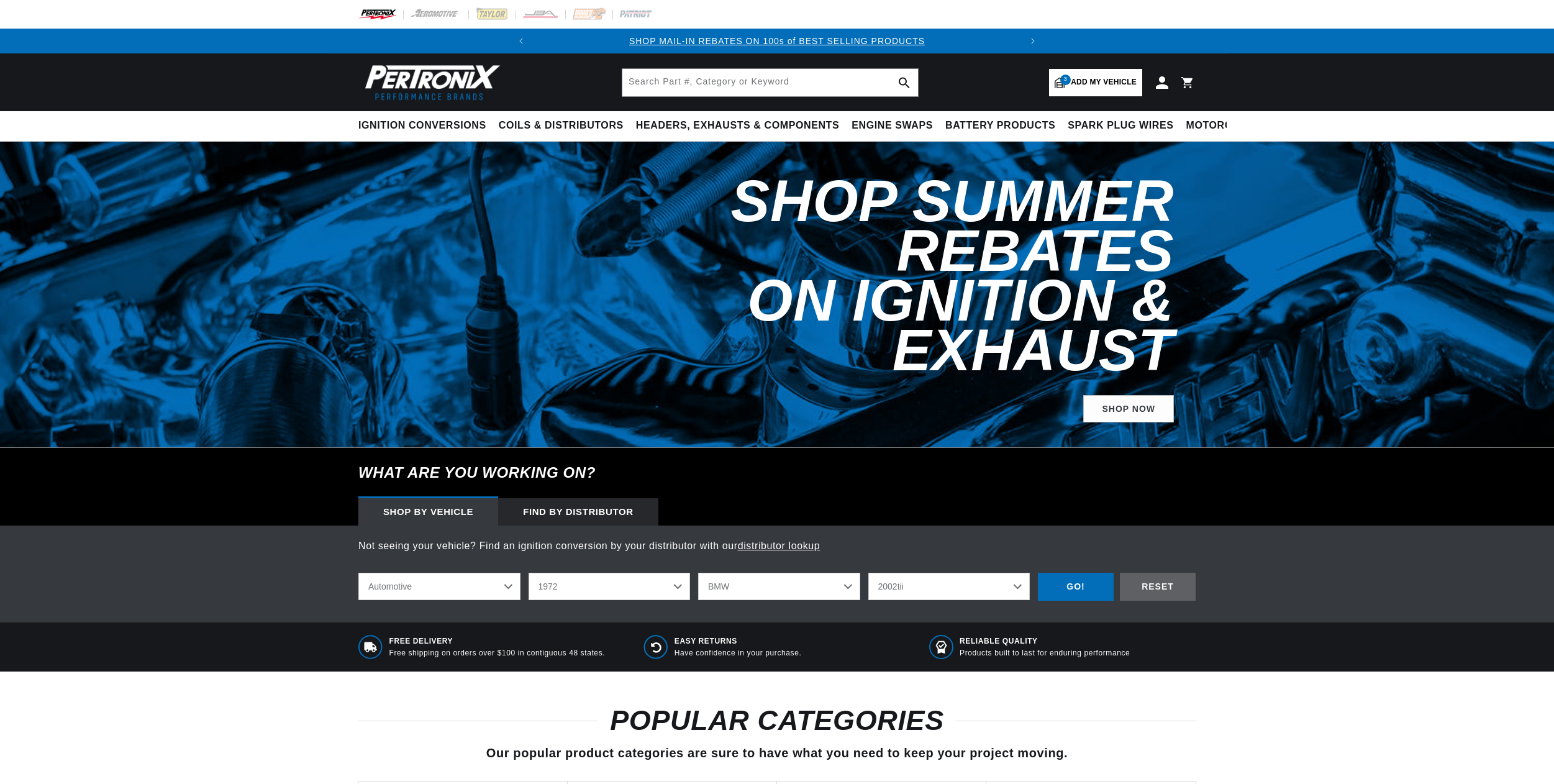
select select "1972"
select select "BMW"
select select "2002tii"
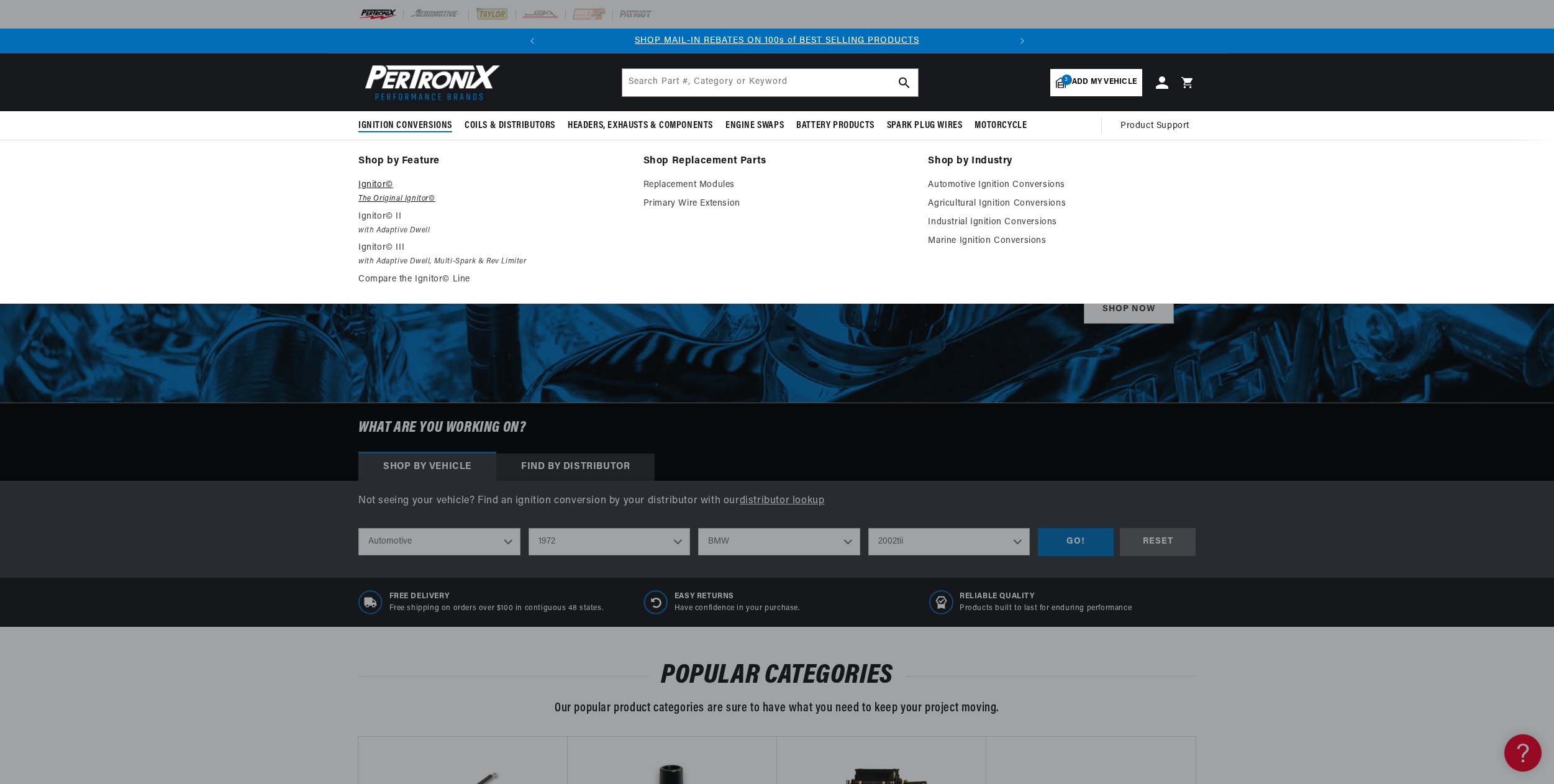
click at [373, 186] on p "Ignitor©" at bounding box center [492, 185] width 268 height 15
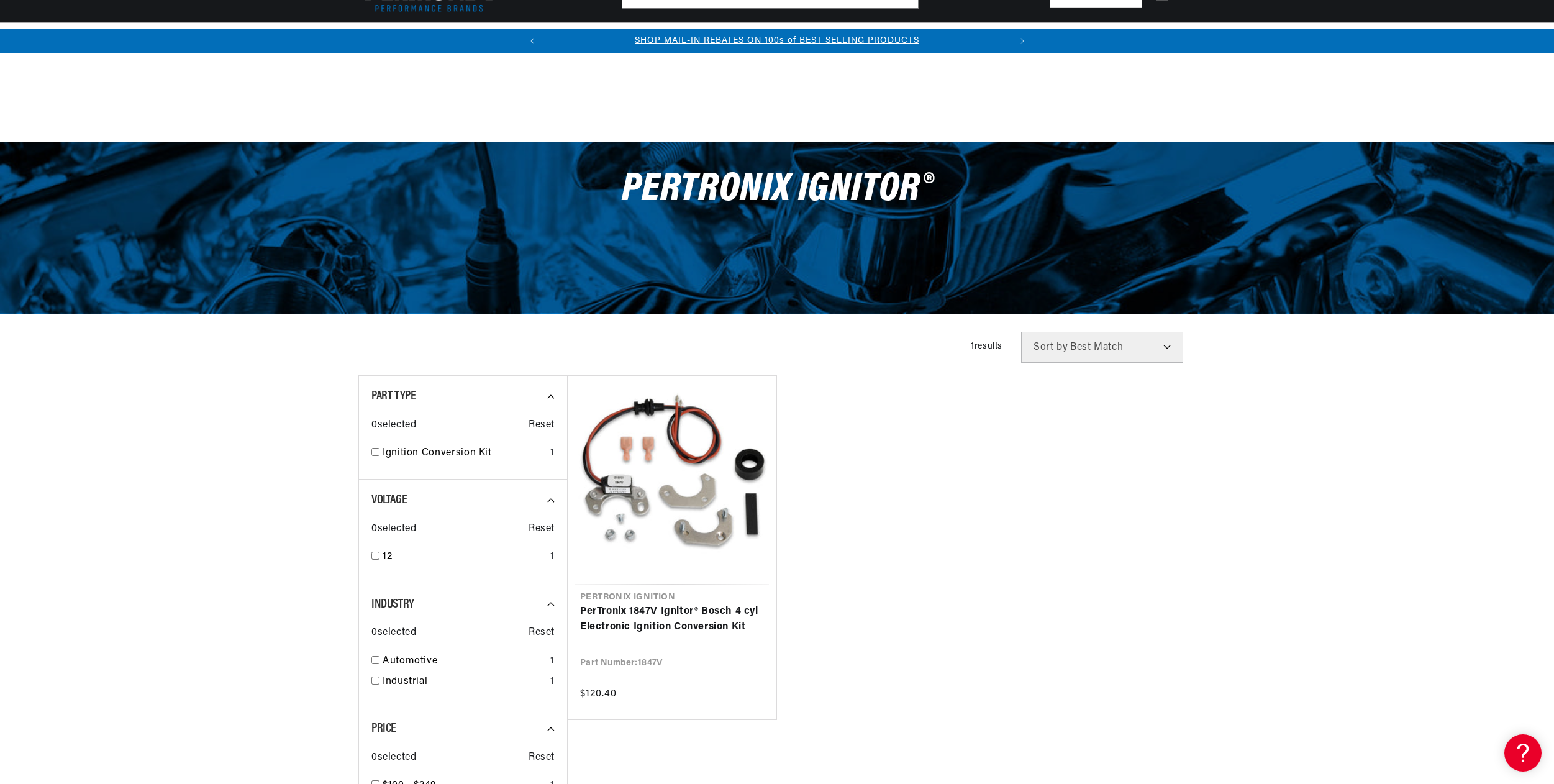
scroll to position [292, 0]
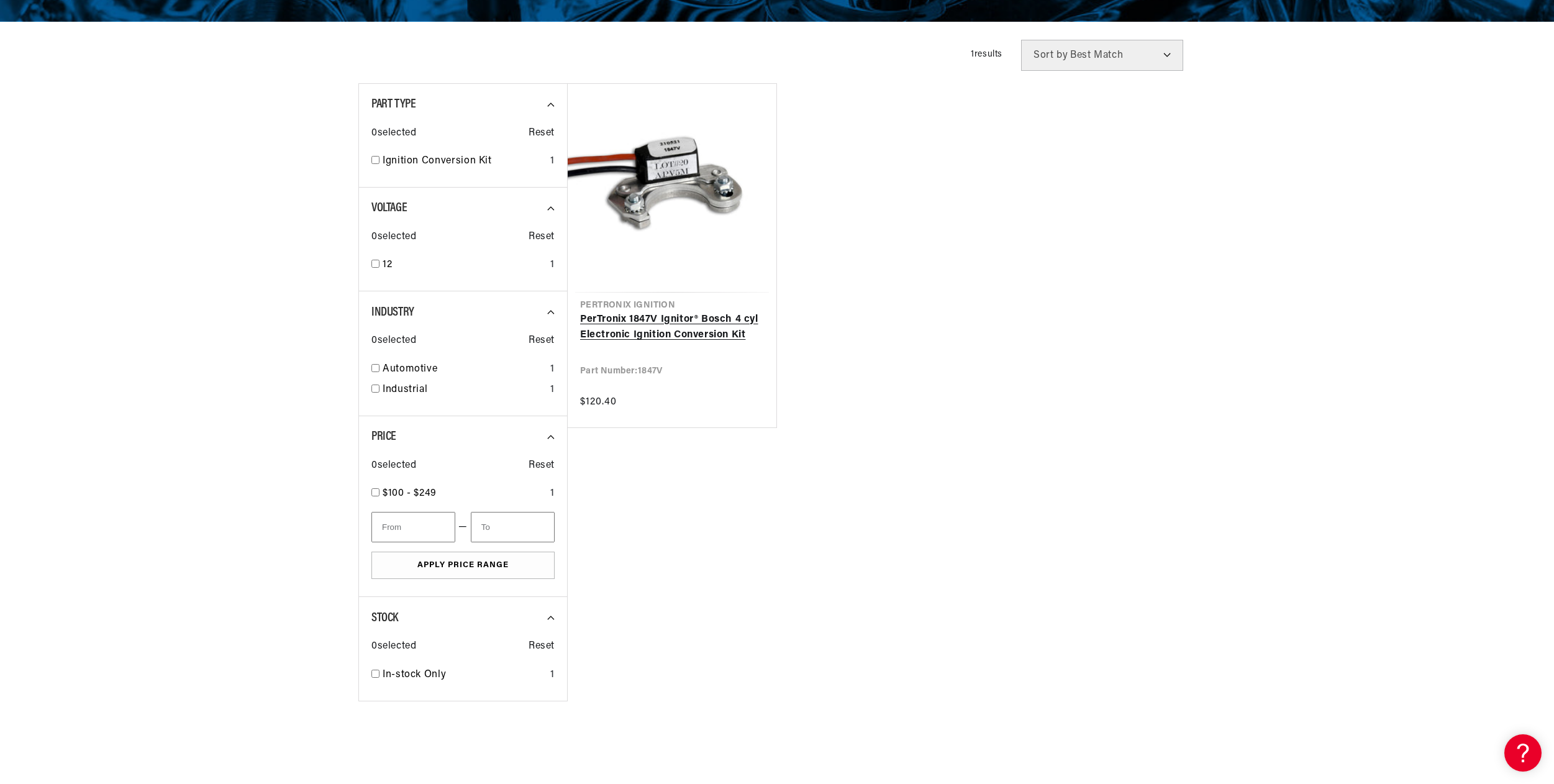
click at [627, 333] on link "PerTronix 1847V Ignitor® Bosch 4 cyl Electronic Ignition Conversion Kit" at bounding box center [672, 327] width 184 height 32
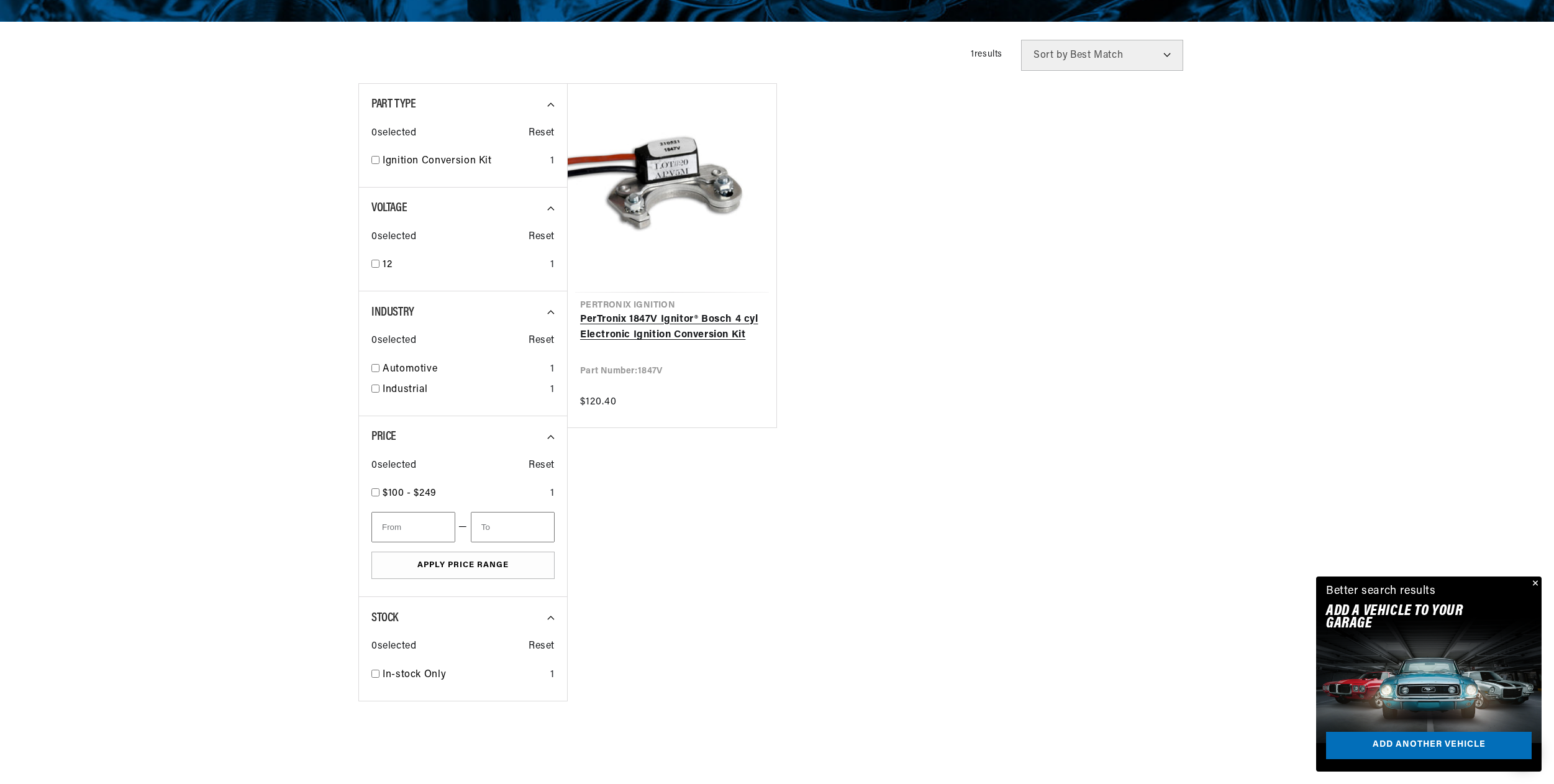
scroll to position [0, 464]
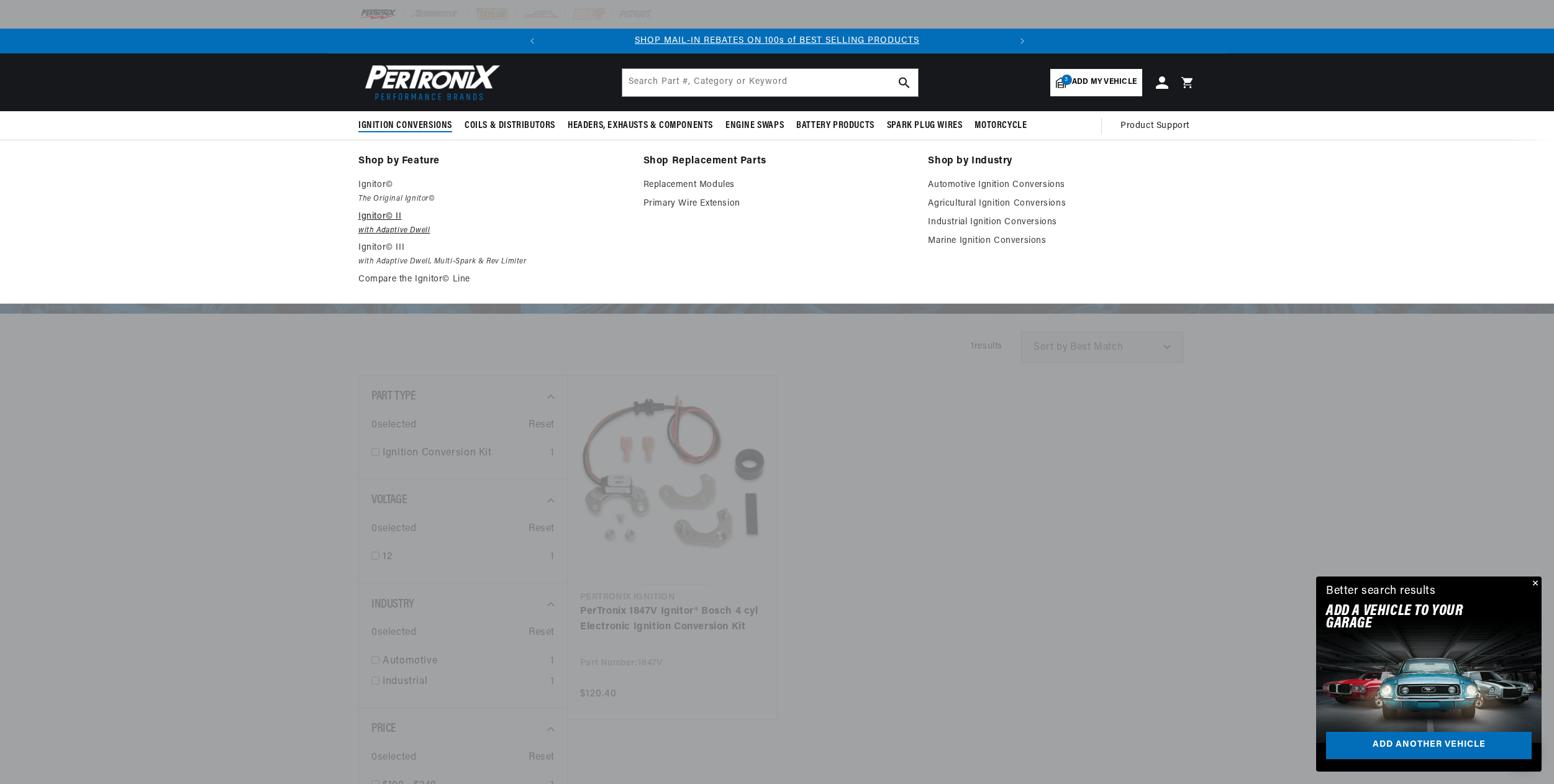
click at [401, 224] on em "with Adaptive Dwell" at bounding box center [492, 231] width 268 height 13
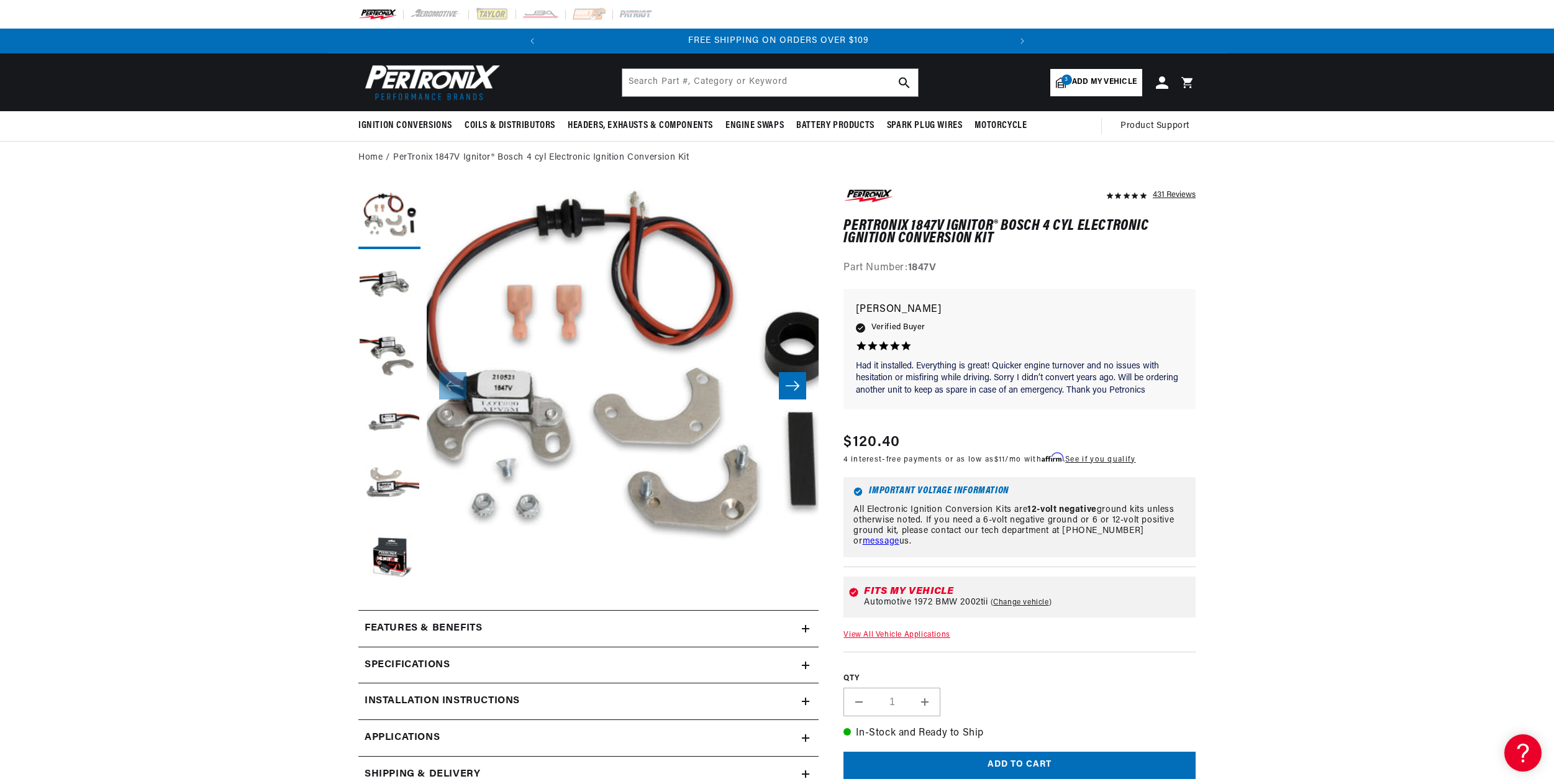
scroll to position [39, 0]
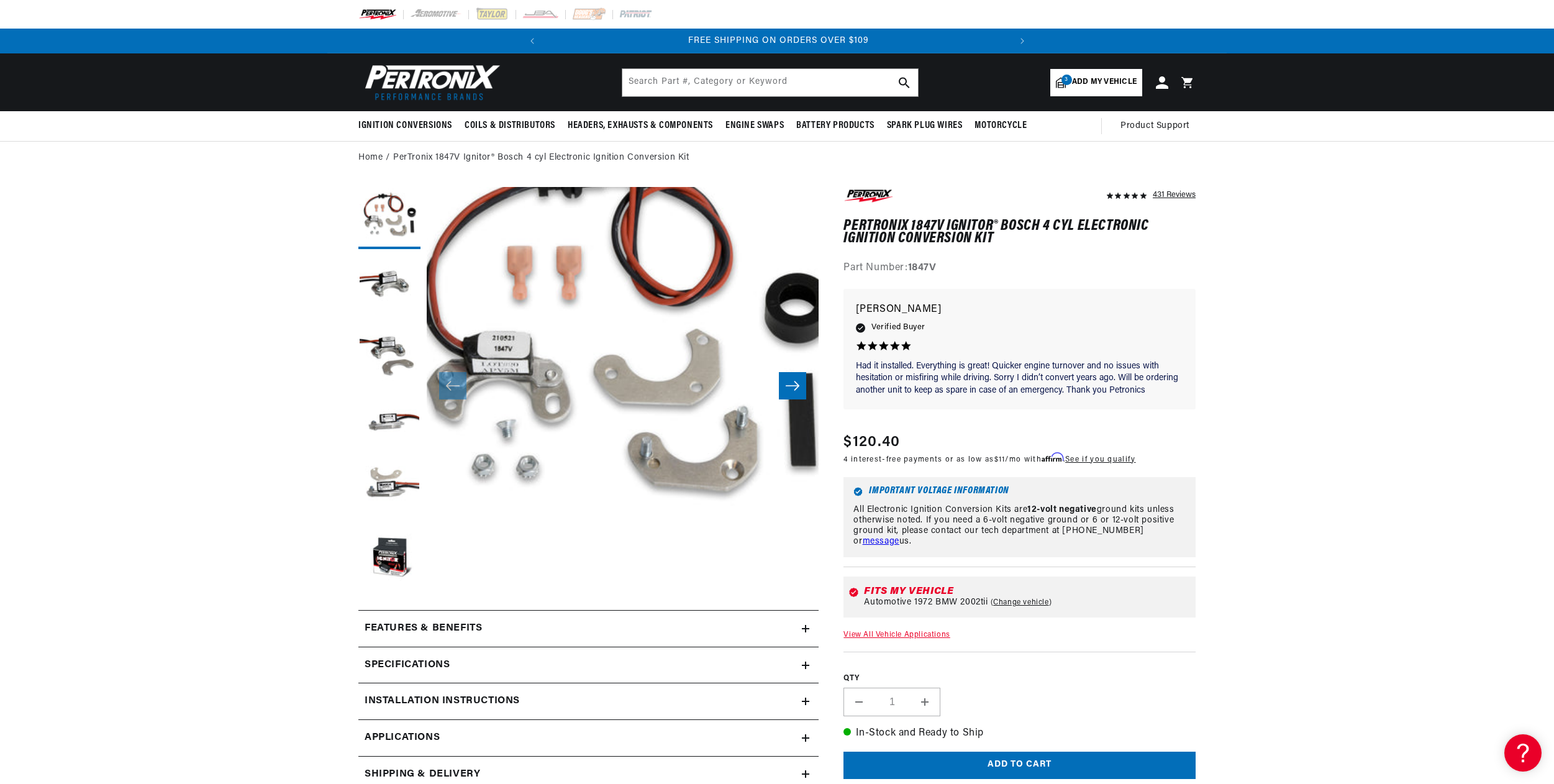
click at [807, 627] on icon at bounding box center [805, 628] width 7 height 7
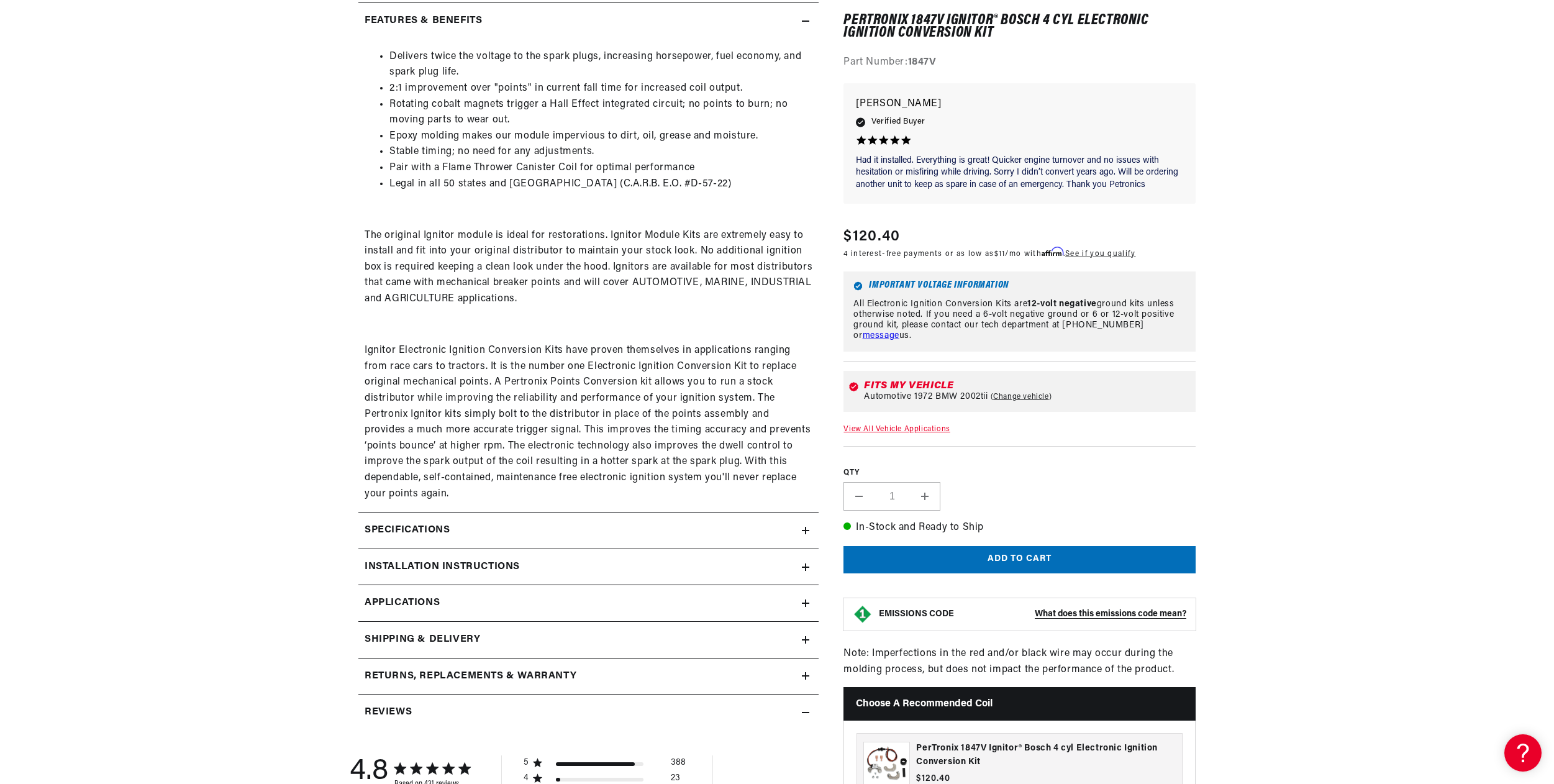
scroll to position [0, 464]
click at [559, 527] on div "Specifications" at bounding box center [580, 530] width 443 height 16
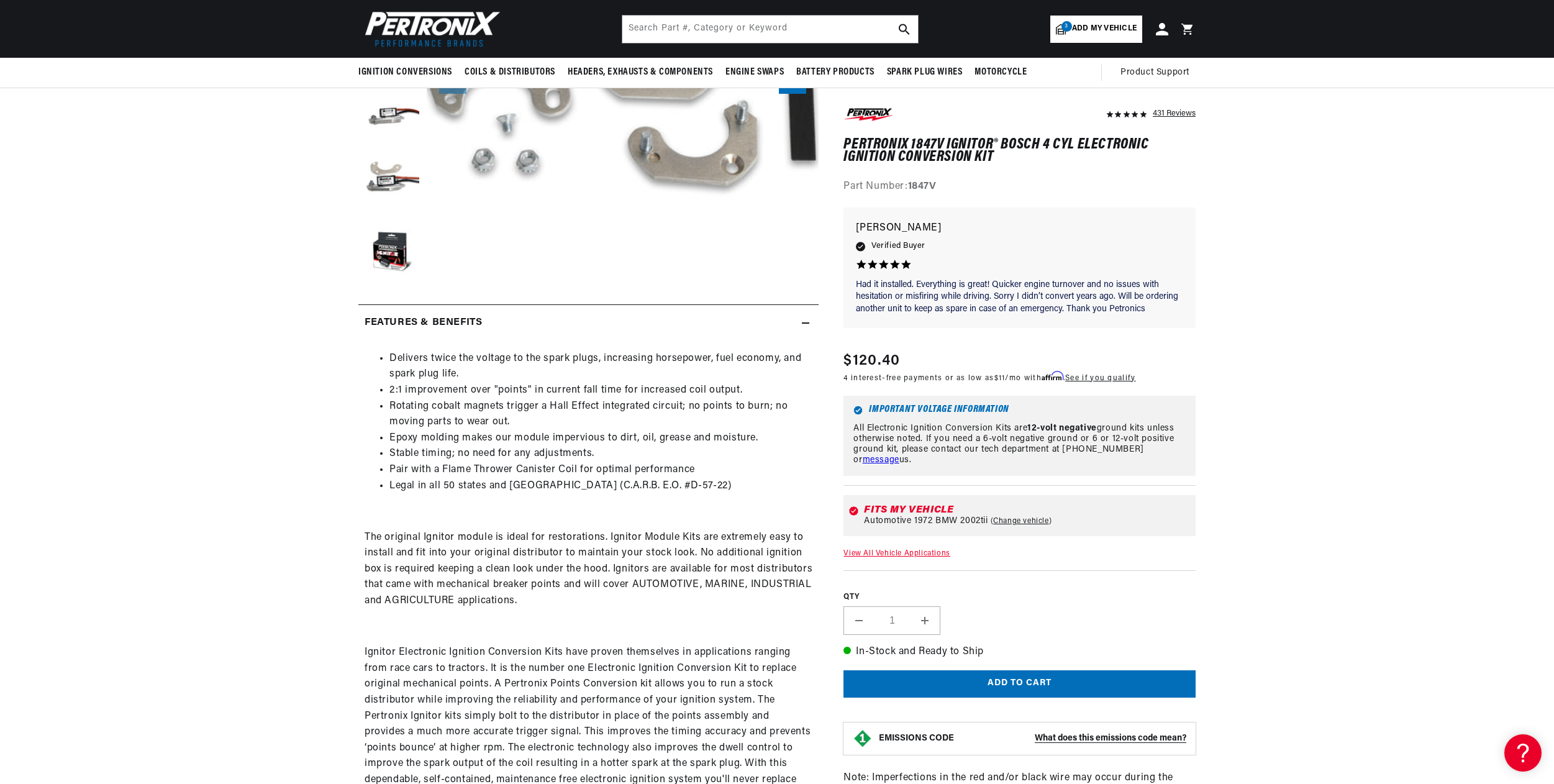
scroll to position [0, 0]
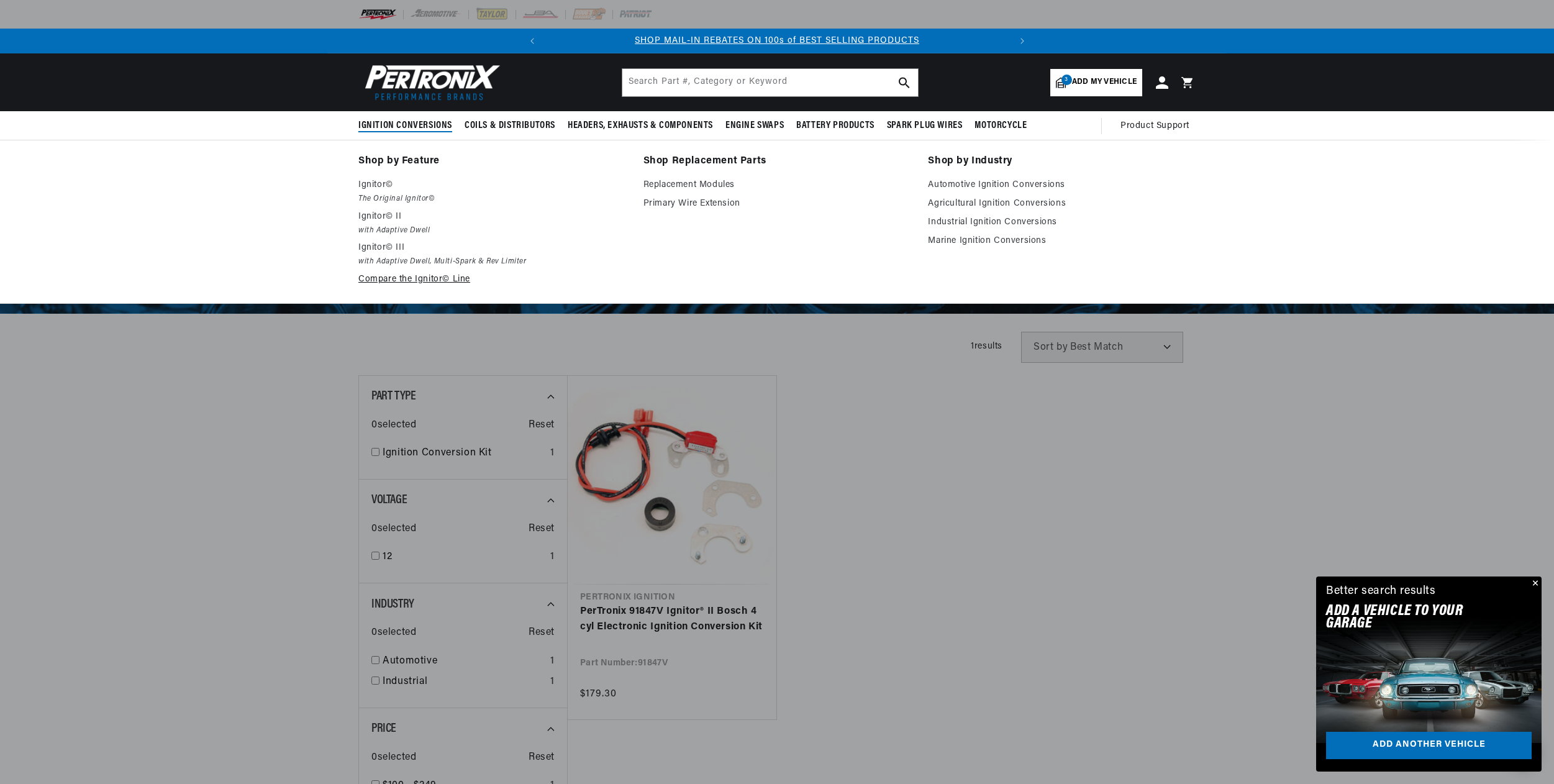
click at [413, 280] on link "Compare the Ignitor© Line" at bounding box center [492, 279] width 268 height 15
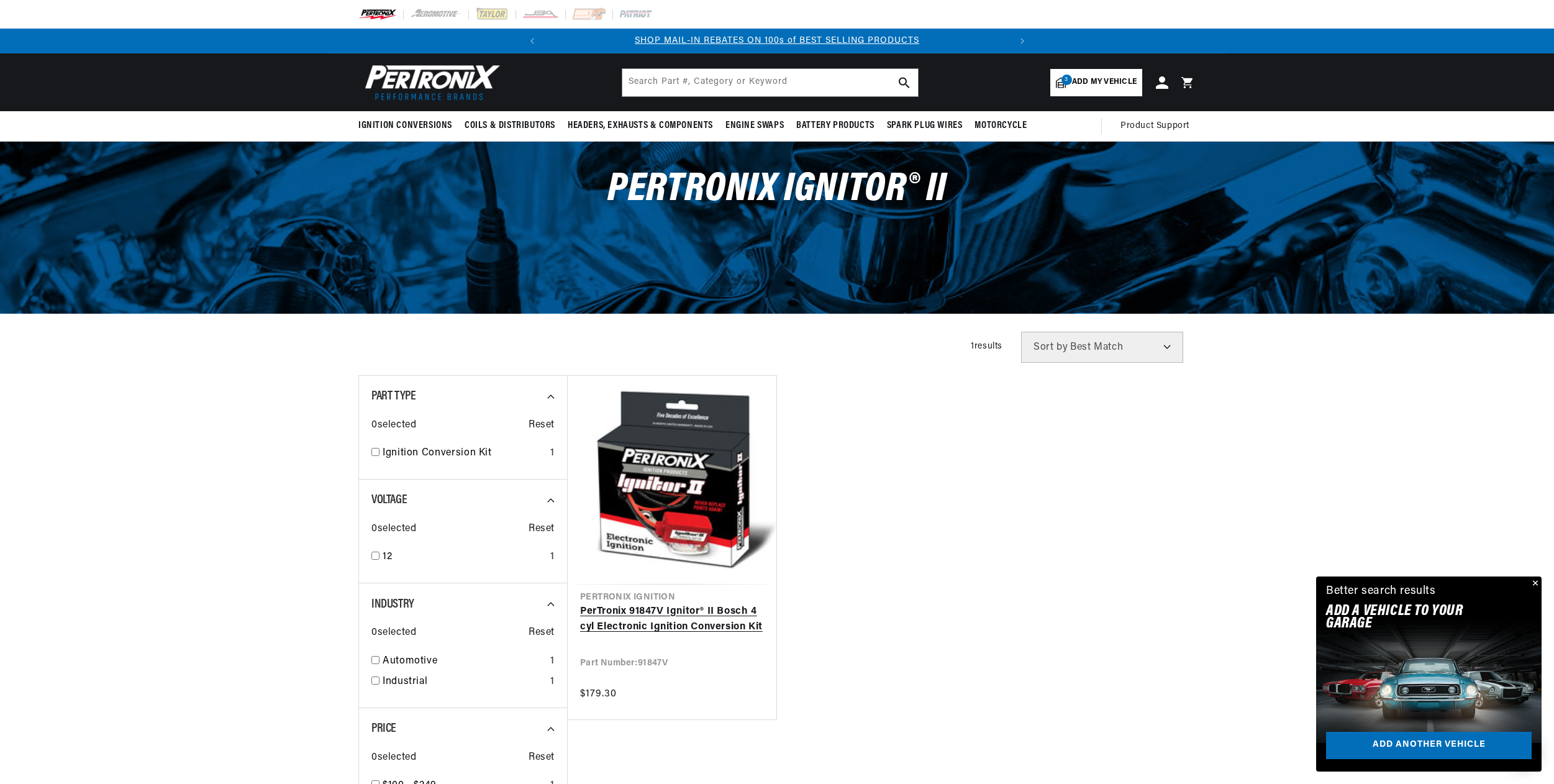
click at [598, 612] on link "PerTronix 91847V Ignitor® II Bosch 4 cyl Electronic Ignition Conversion Kit" at bounding box center [672, 619] width 184 height 32
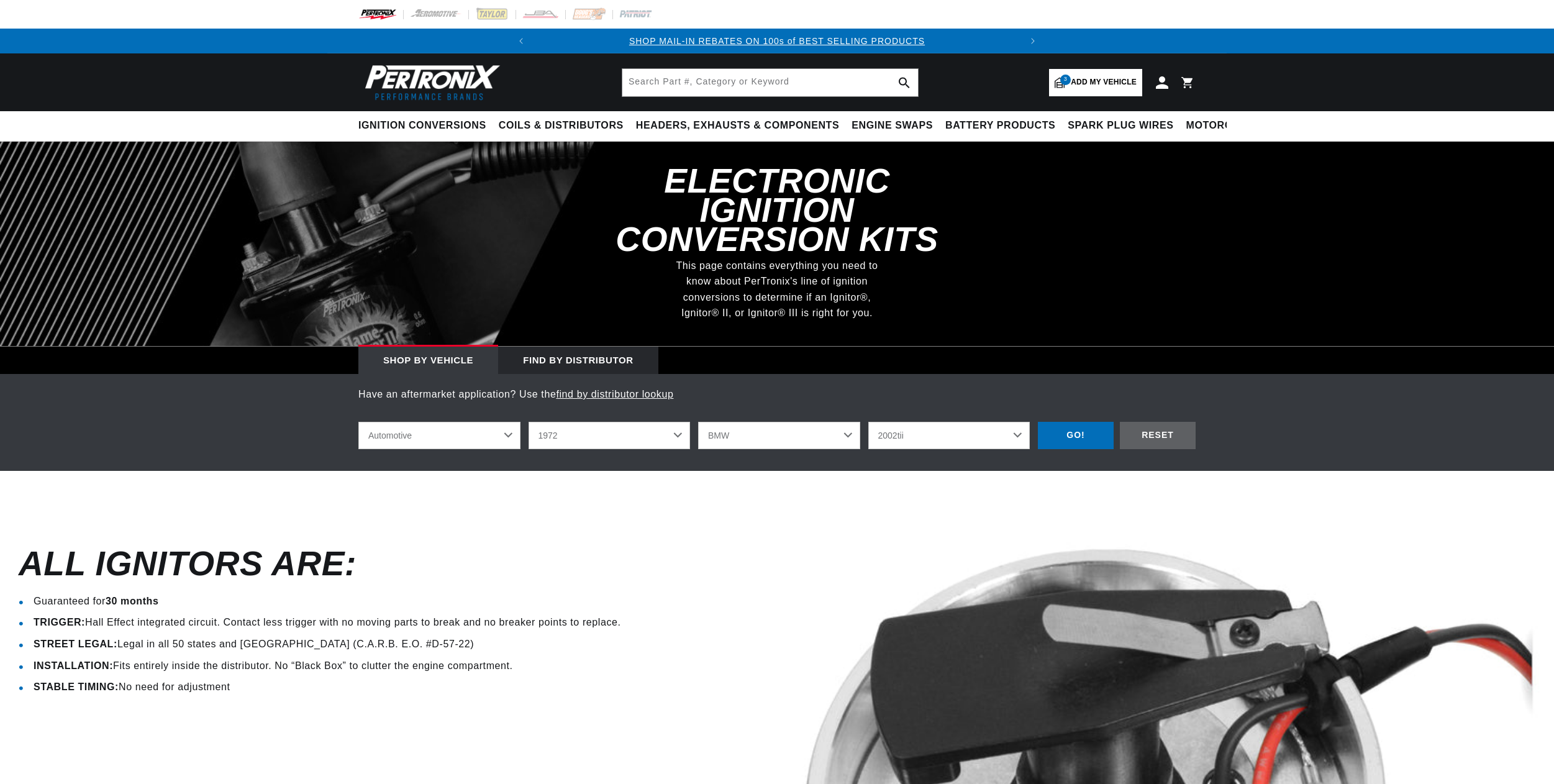
select select "1972"
select select "BMW"
select select "2002tii"
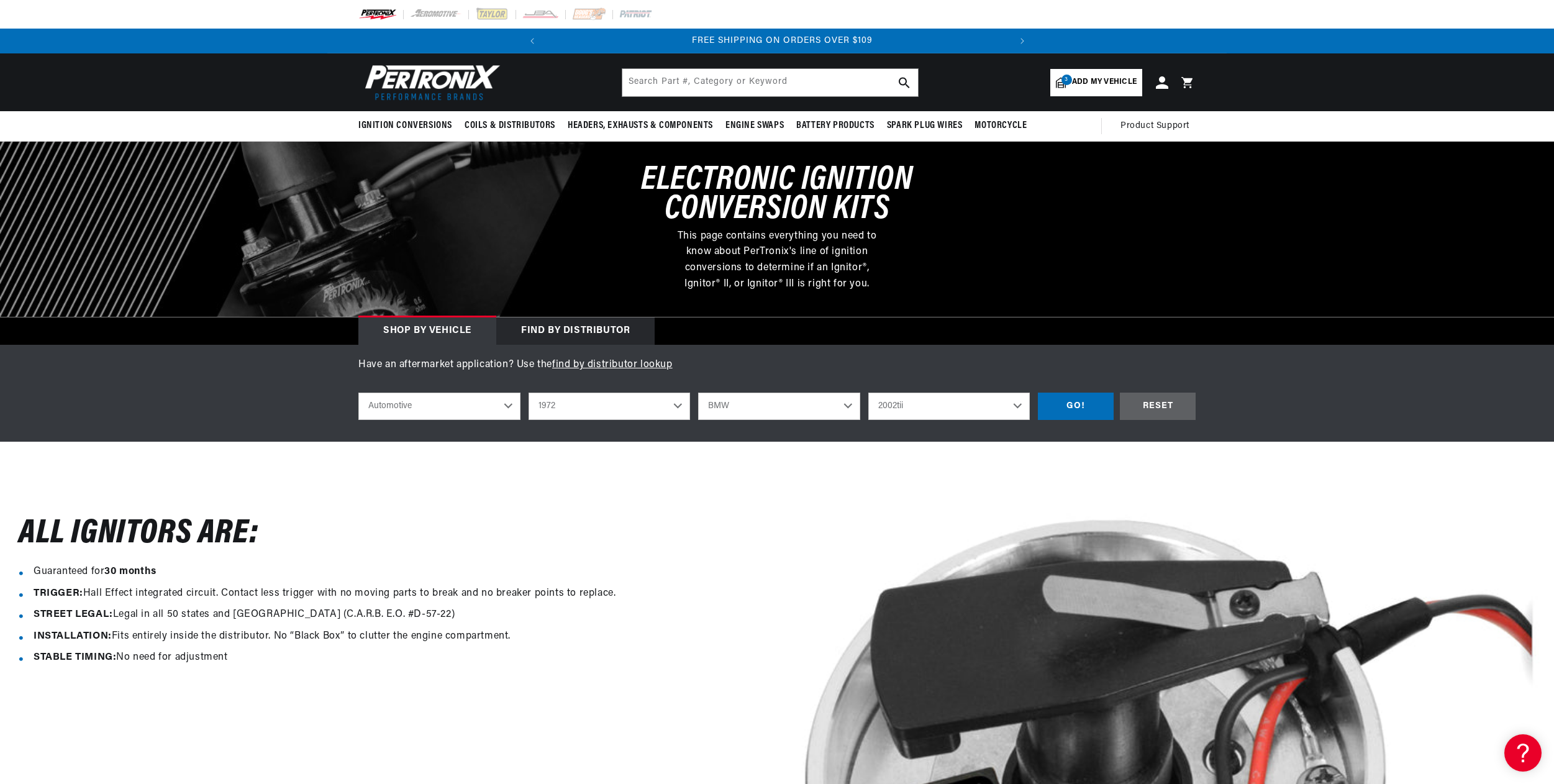
scroll to position [0, 464]
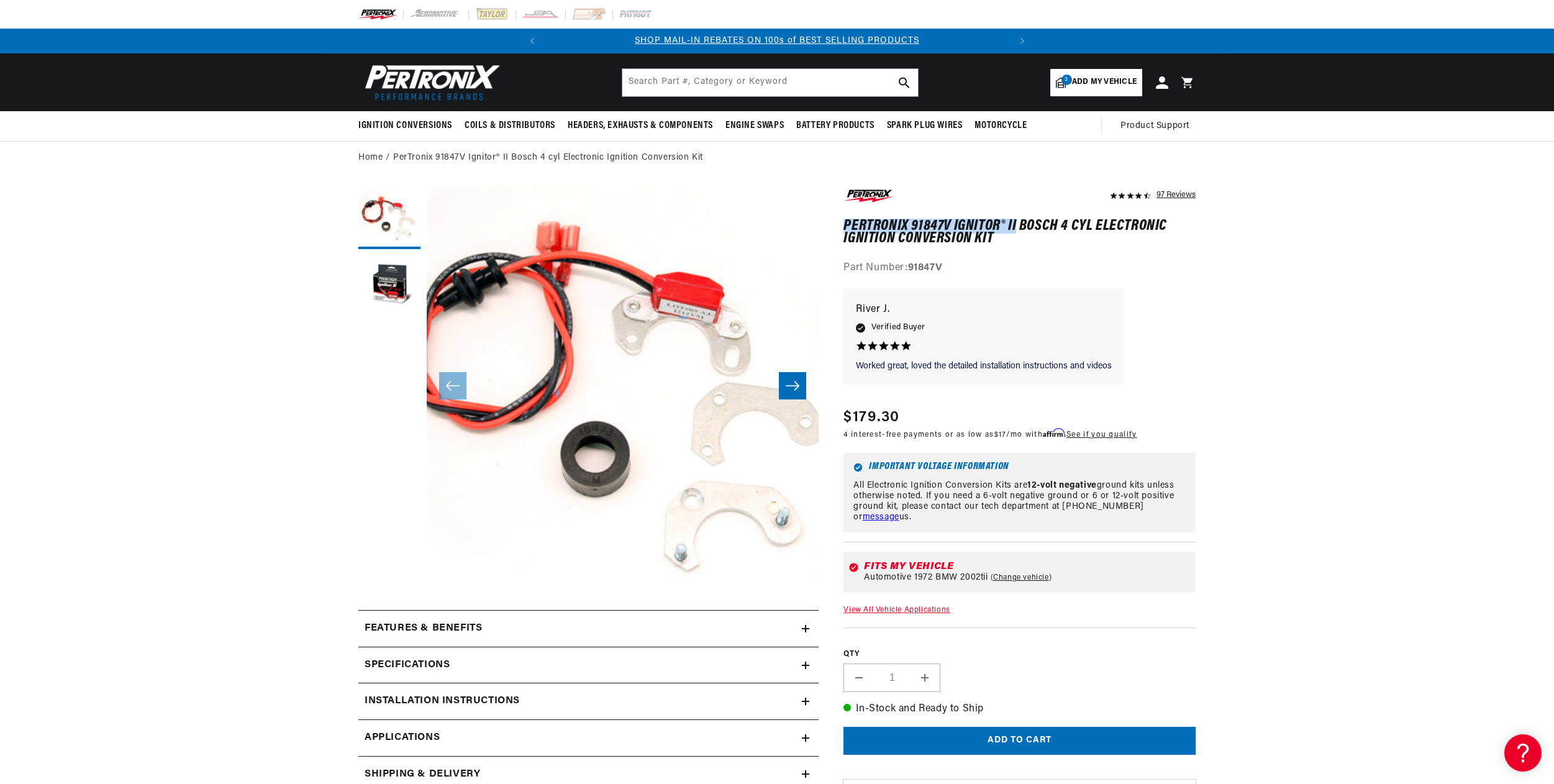
drag, startPoint x: 843, startPoint y: 222, endPoint x: 1017, endPoint y: 223, distance: 174.0
click at [1017, 223] on h1 "PerTronix 91847V Ignitor® II Bosch 4 cyl Electronic Ignition Conversion Kit" at bounding box center [1019, 232] width 352 height 25
copy h1 "PerTronix 91847V Ignitor® II"
